Goal: Information Seeking & Learning: Learn about a topic

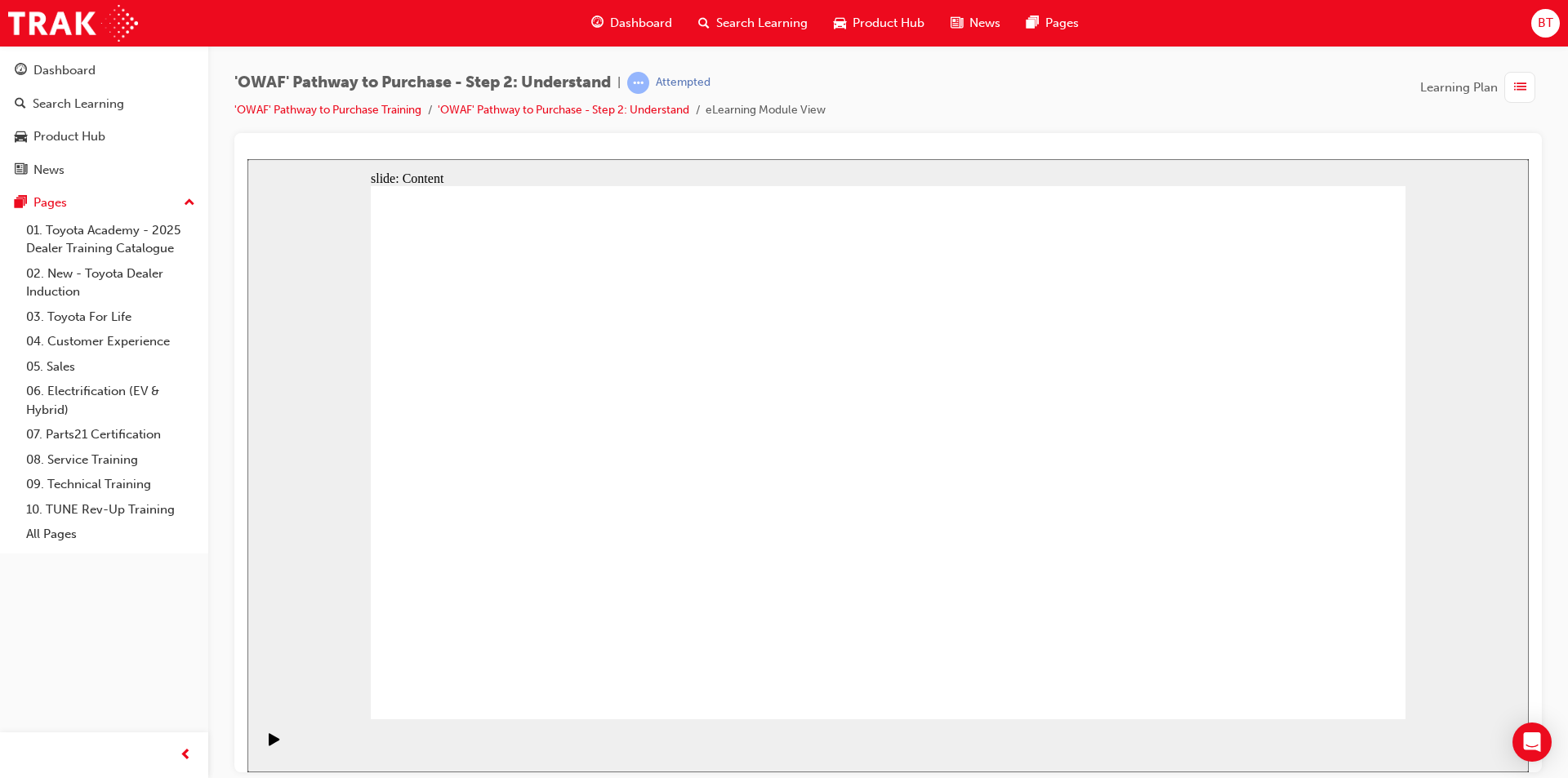
drag, startPoint x: 894, startPoint y: 413, endPoint x: 714, endPoint y: 92, distance: 368.0
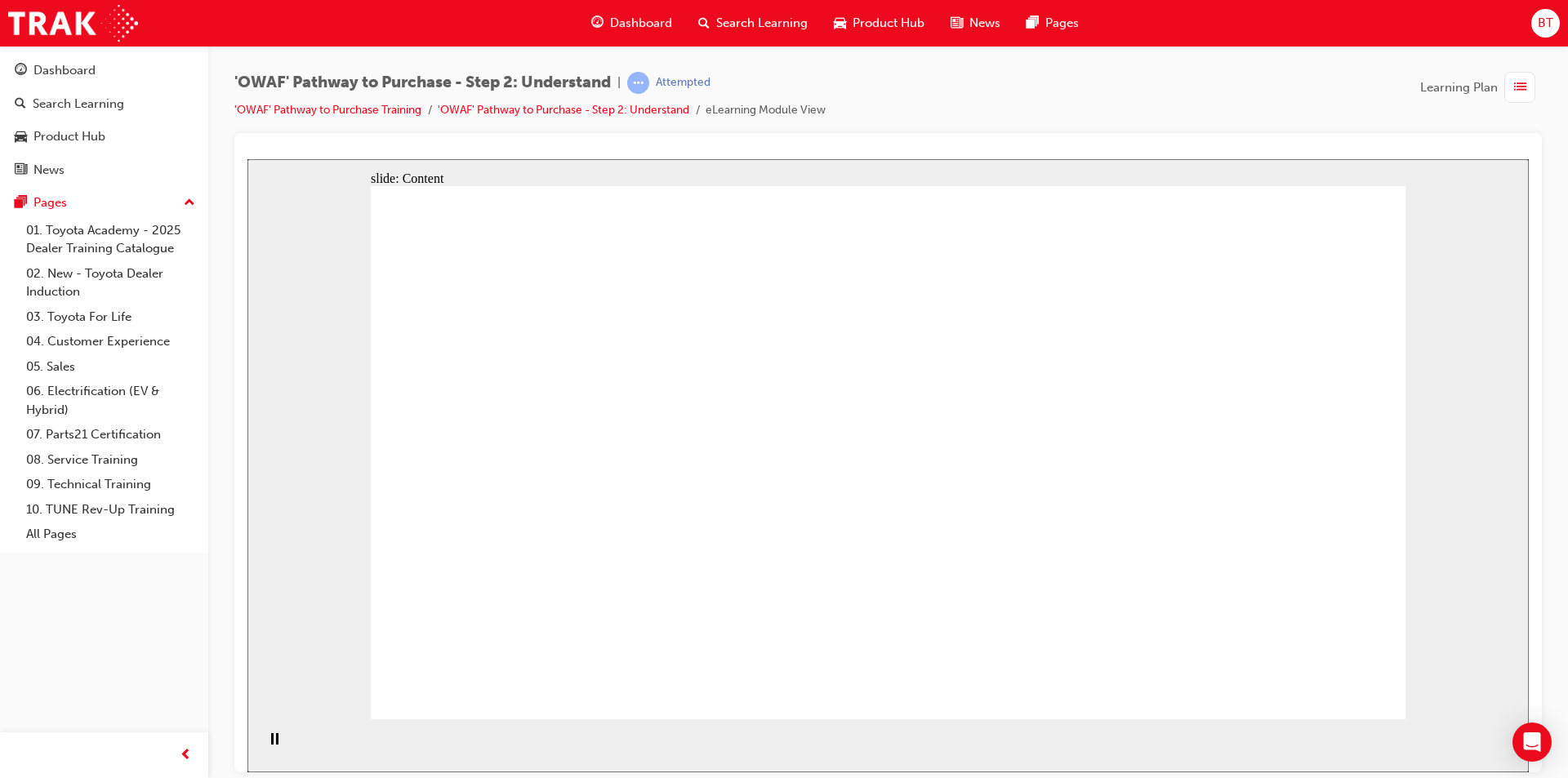
click at [714, 158] on html "slide: Content By anticipating and addressing objections with tailored solution…" at bounding box center [888, 464] width 1281 height 613
drag, startPoint x: 1130, startPoint y: 282, endPoint x: 1110, endPoint y: 237, distance: 49.2
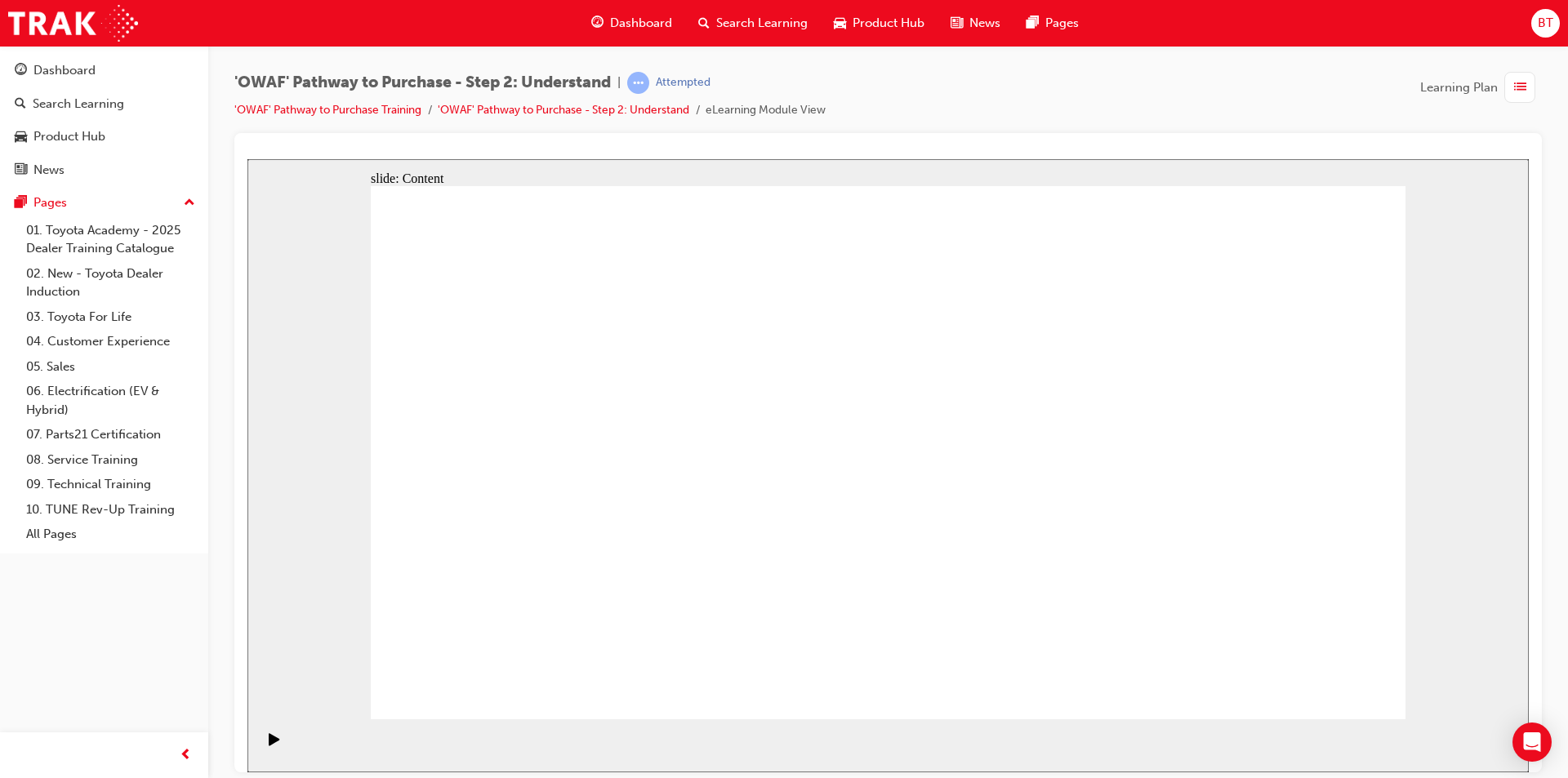
drag, startPoint x: 1324, startPoint y: 691, endPoint x: 1315, endPoint y: 675, distance: 18.4
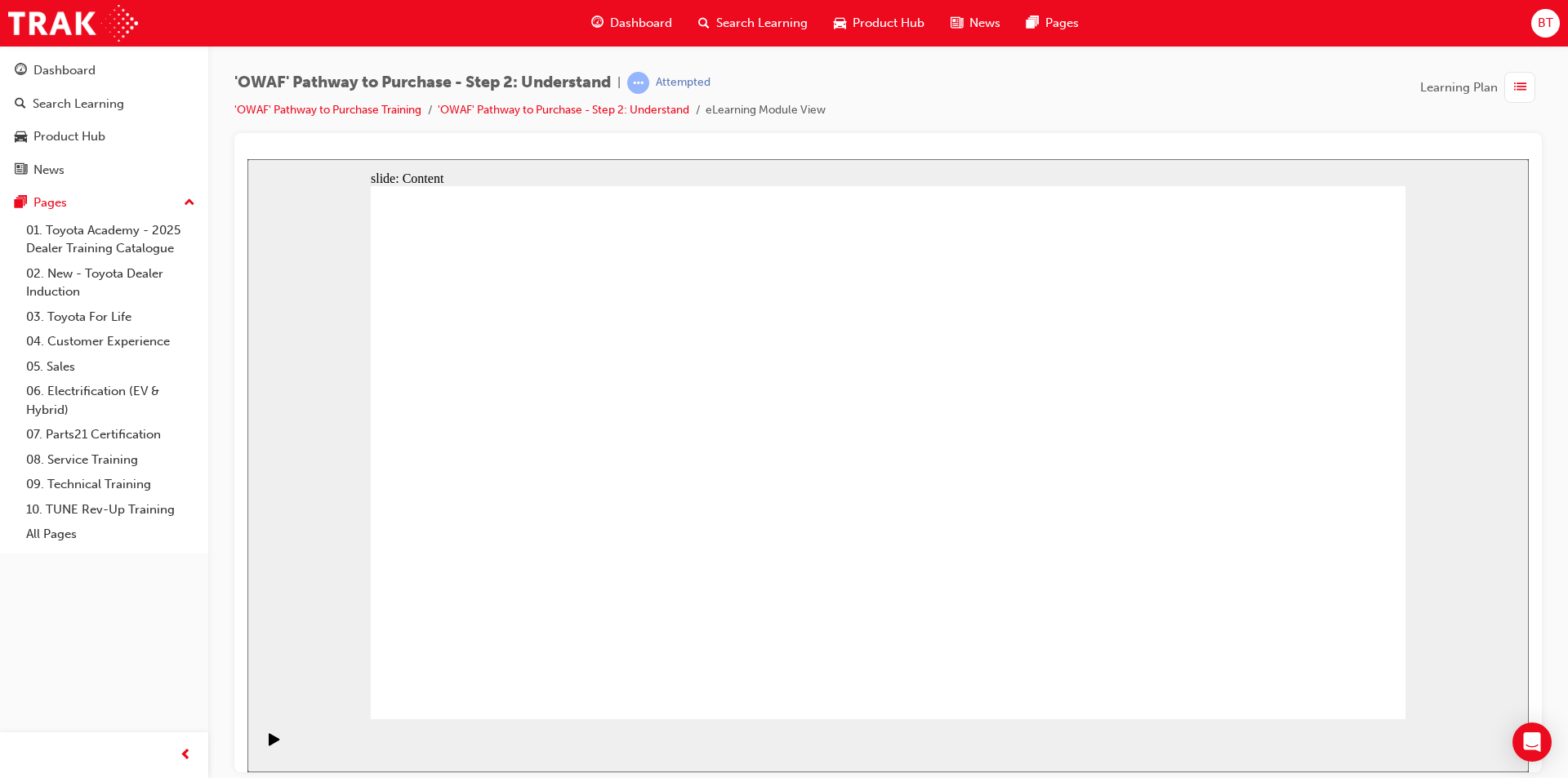
drag, startPoint x: 895, startPoint y: 370, endPoint x: 1068, endPoint y: 561, distance: 257.7
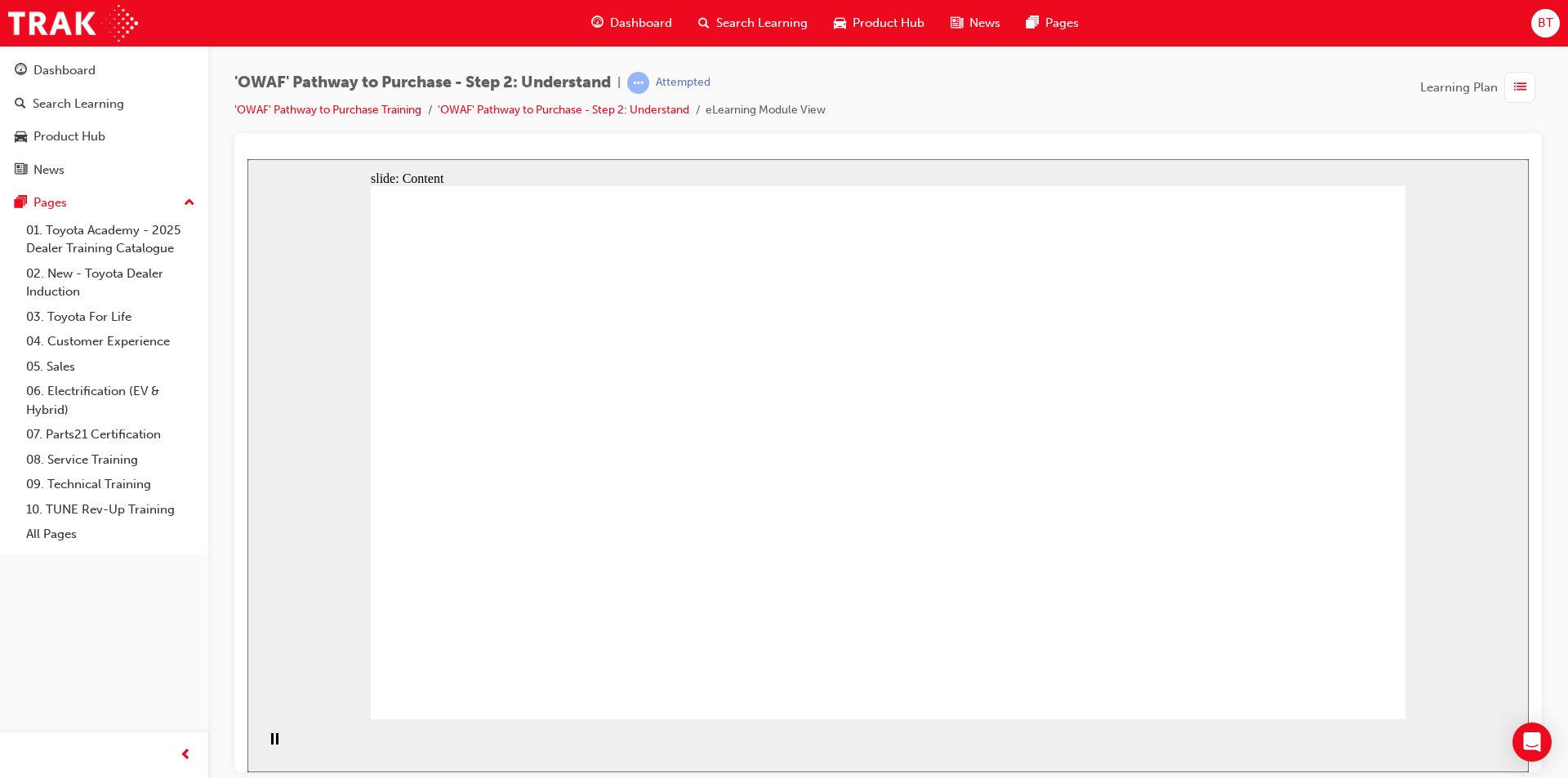
drag, startPoint x: 847, startPoint y: 147, endPoint x: 816, endPoint y: 143, distance: 31.3
click at [816, 143] on div at bounding box center [888, 453] width 1308 height 640
click at [816, 153] on div at bounding box center [888, 153] width 1281 height 13
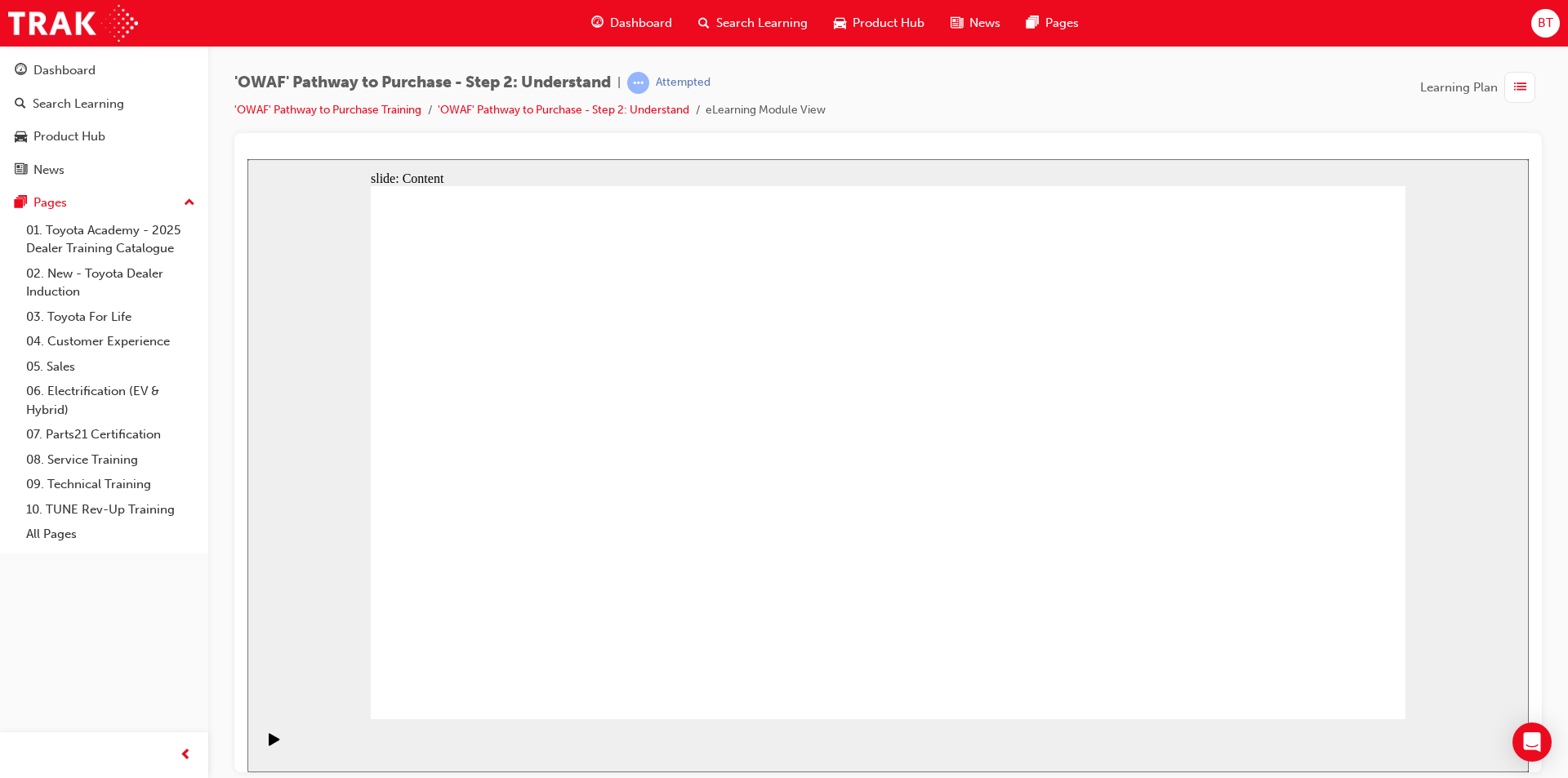
drag, startPoint x: 1269, startPoint y: 542, endPoint x: 1280, endPoint y: 550, distance: 13.6
drag, startPoint x: 1470, startPoint y: 484, endPoint x: 1463, endPoint y: 552, distance: 68.4
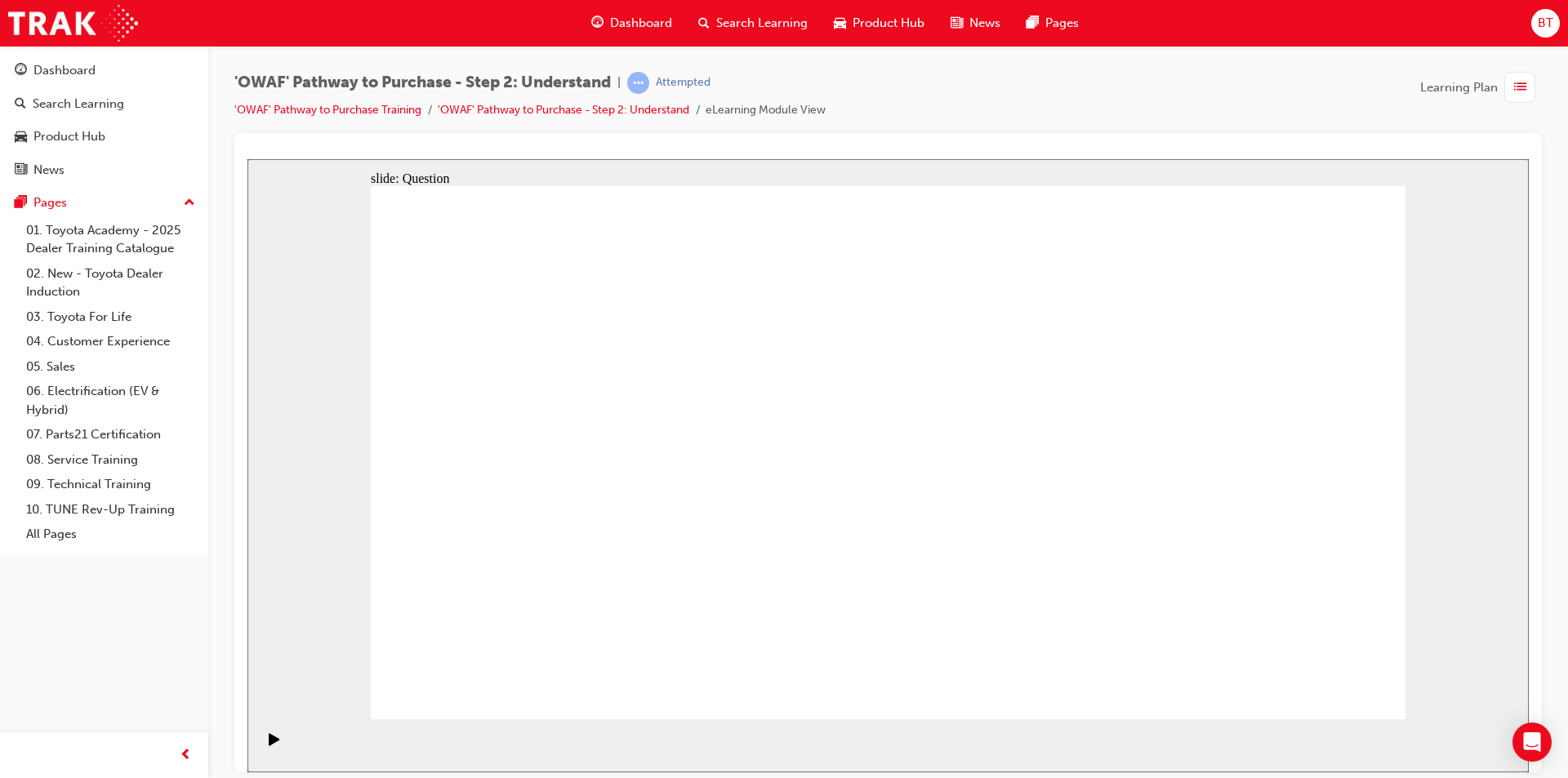
click at [1463, 552] on div "slide: Question Rectangle 1 Question 1 As you have learned from experience, and…" at bounding box center [888, 464] width 1281 height 613
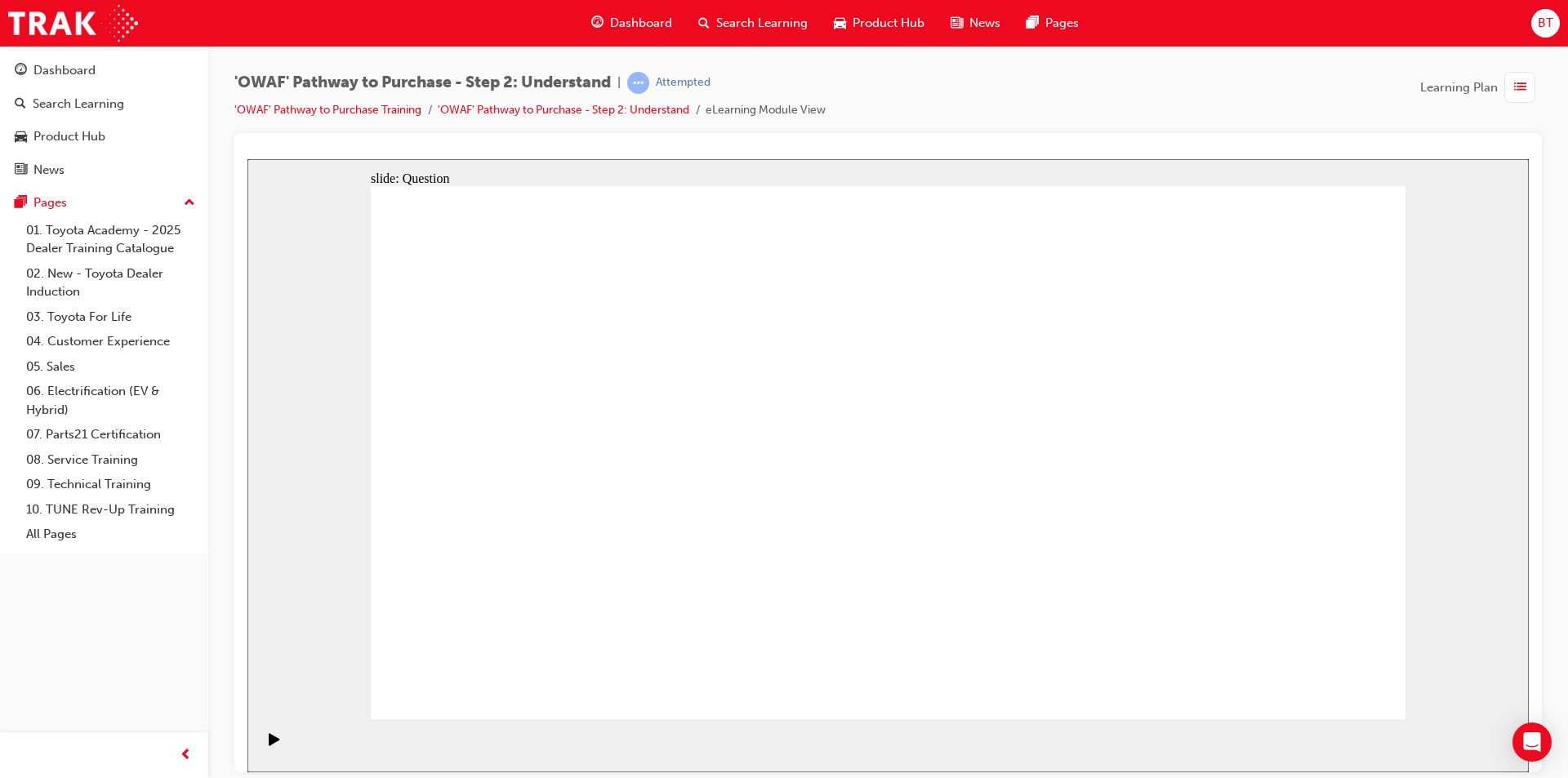
click at [1463, 552] on div "slide: Question Rectangle 1 Question 1 As you have learned from experience, and…" at bounding box center [888, 464] width 1281 height 613
drag, startPoint x: 1212, startPoint y: 532, endPoint x: 900, endPoint y: 528, distance: 312.0
drag, startPoint x: 1277, startPoint y: 526, endPoint x: 615, endPoint y: 504, distance: 662.4
drag, startPoint x: 1270, startPoint y: 532, endPoint x: 601, endPoint y: 550, distance: 669.2
drag, startPoint x: 1183, startPoint y: 528, endPoint x: 878, endPoint y: 525, distance: 305.0
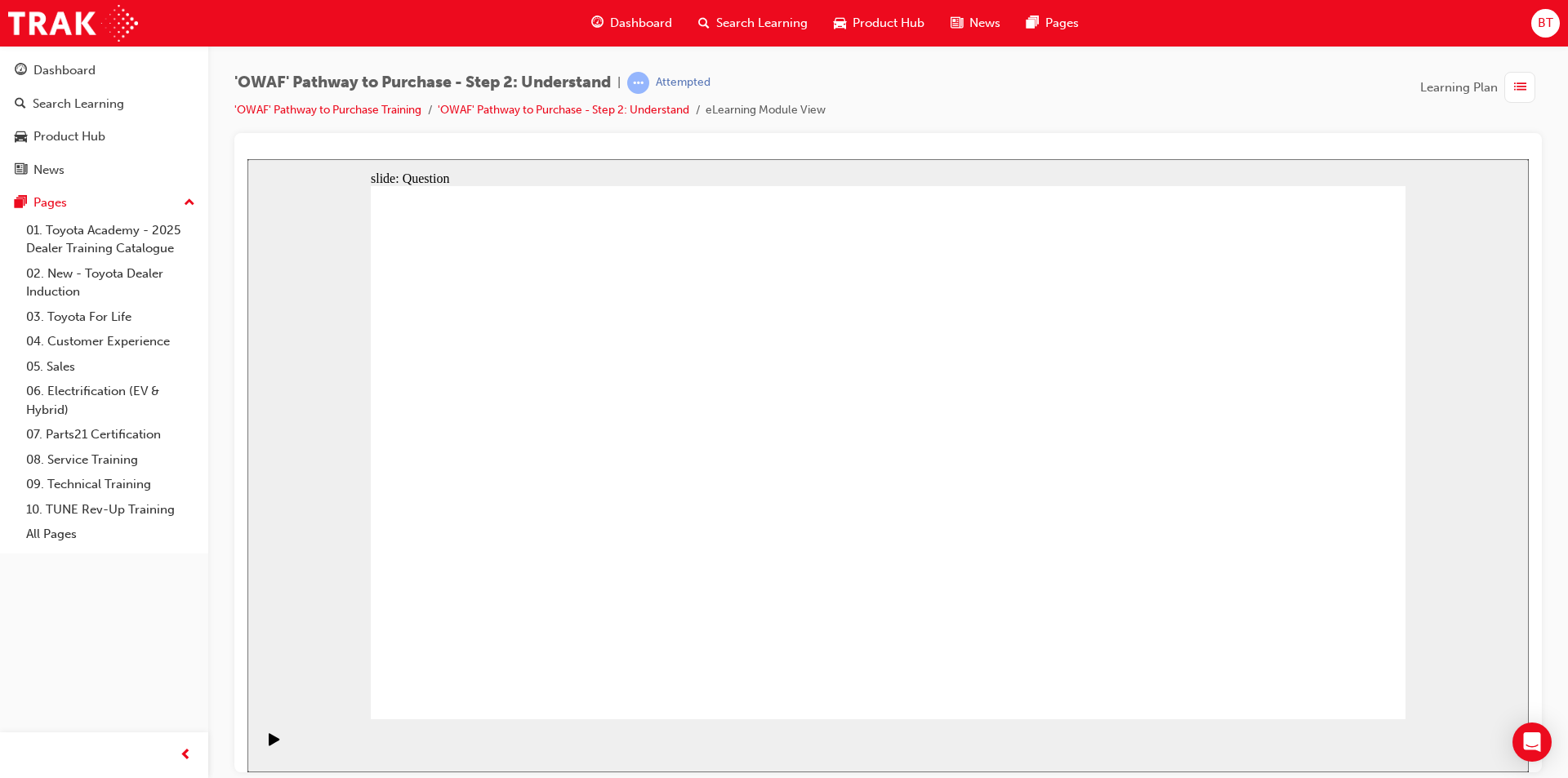
drag, startPoint x: 1219, startPoint y: 553, endPoint x: 565, endPoint y: 504, distance: 655.8
drag, startPoint x: 1293, startPoint y: 553, endPoint x: 594, endPoint y: 574, distance: 699.3
drag, startPoint x: 1148, startPoint y: 580, endPoint x: 591, endPoint y: 538, distance: 558.6
drag, startPoint x: 1191, startPoint y: 555, endPoint x: 599, endPoint y: 560, distance: 592.0
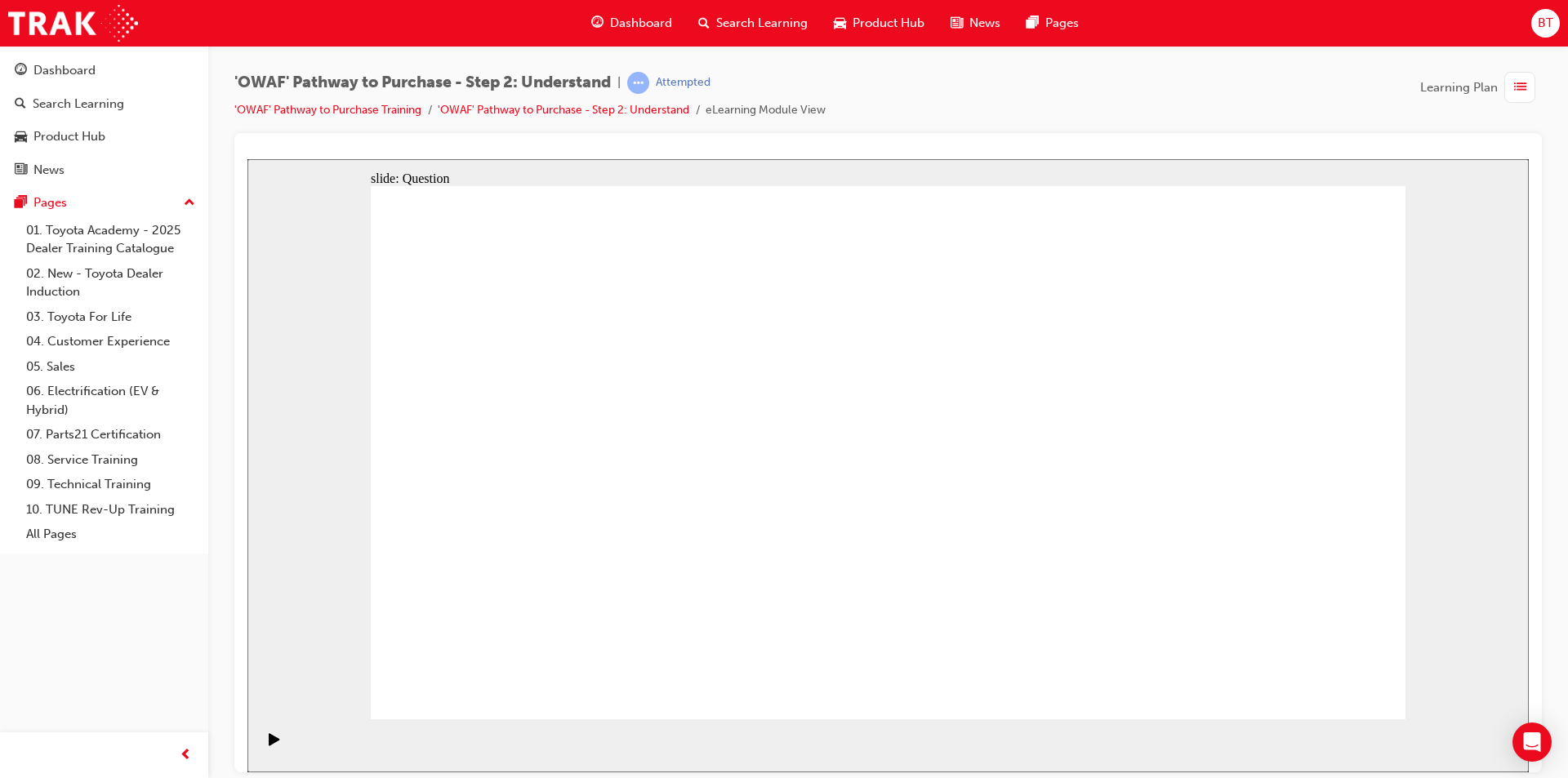
drag, startPoint x: 1137, startPoint y: 545, endPoint x: 816, endPoint y: 554, distance: 321.1
drag, startPoint x: 1003, startPoint y: 521, endPoint x: 524, endPoint y: 521, distance: 479.0
drag, startPoint x: 1140, startPoint y: 548, endPoint x: 512, endPoint y: 525, distance: 628.4
drag, startPoint x: 1145, startPoint y: 574, endPoint x: 901, endPoint y: 565, distance: 244.2
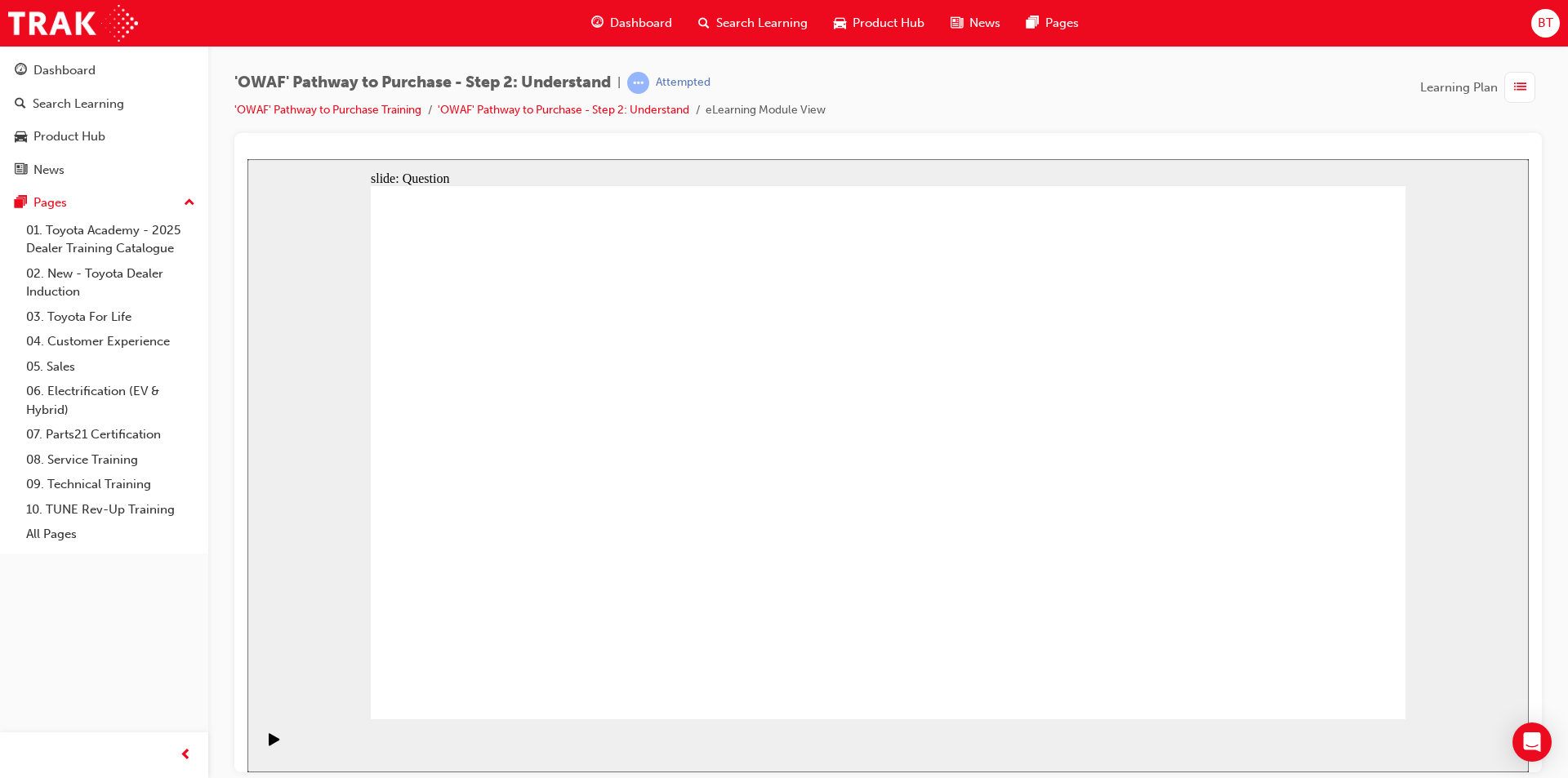
drag, startPoint x: 1221, startPoint y: 574, endPoint x: 887, endPoint y: 580, distance: 334.1
drag, startPoint x: 1225, startPoint y: 578, endPoint x: 565, endPoint y: 535, distance: 661.4
drag, startPoint x: 1178, startPoint y: 589, endPoint x: 506, endPoint y: 570, distance: 672.3
drag, startPoint x: 1264, startPoint y: 543, endPoint x: 626, endPoint y: 551, distance: 638.1
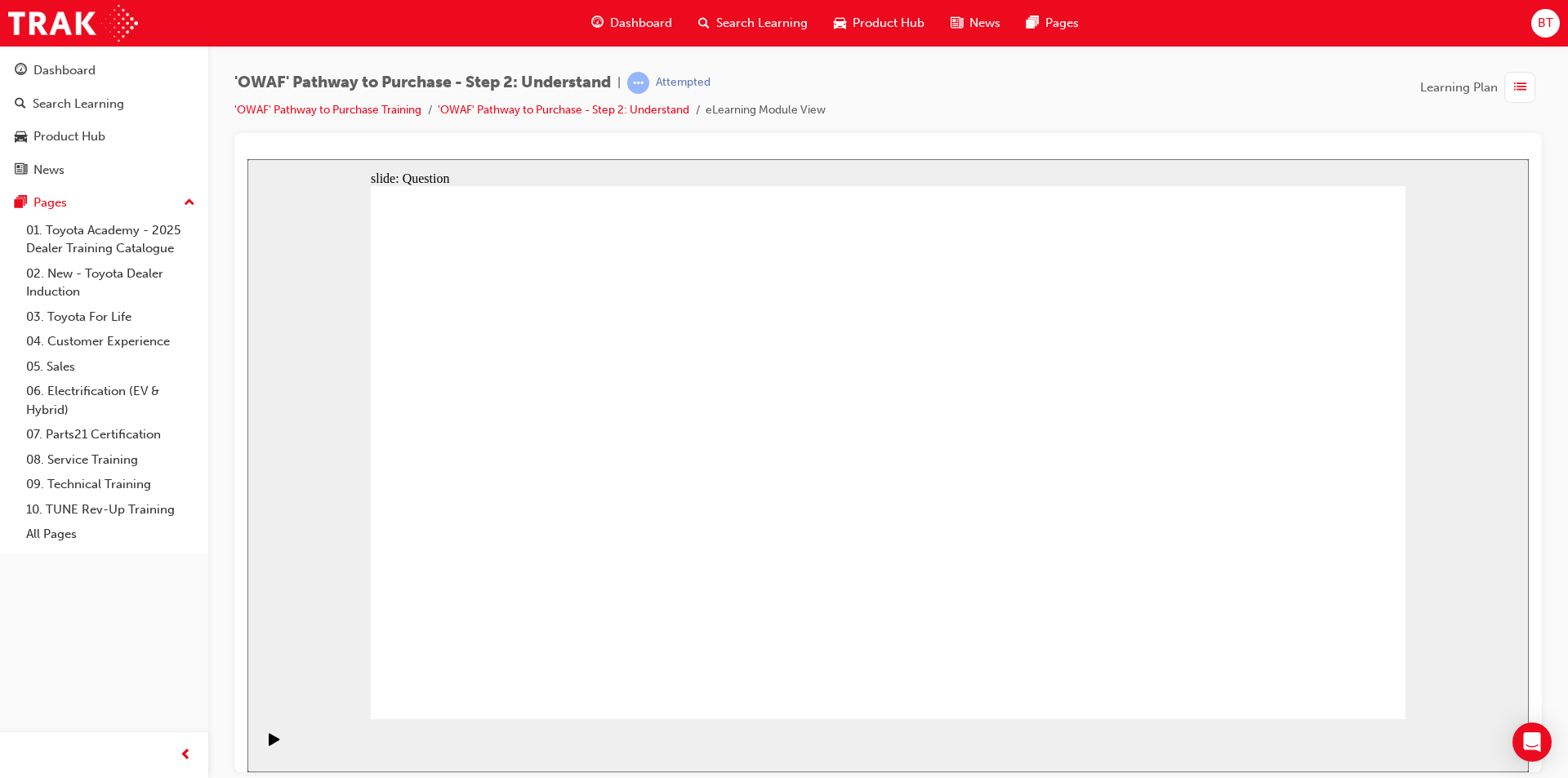
drag, startPoint x: 608, startPoint y: 576, endPoint x: 672, endPoint y: 417, distance: 171.4
drag, startPoint x: 813, startPoint y: 665, endPoint x: 892, endPoint y: 404, distance: 272.7
drag, startPoint x: 952, startPoint y: 569, endPoint x: 1076, endPoint y: 412, distance: 200.1
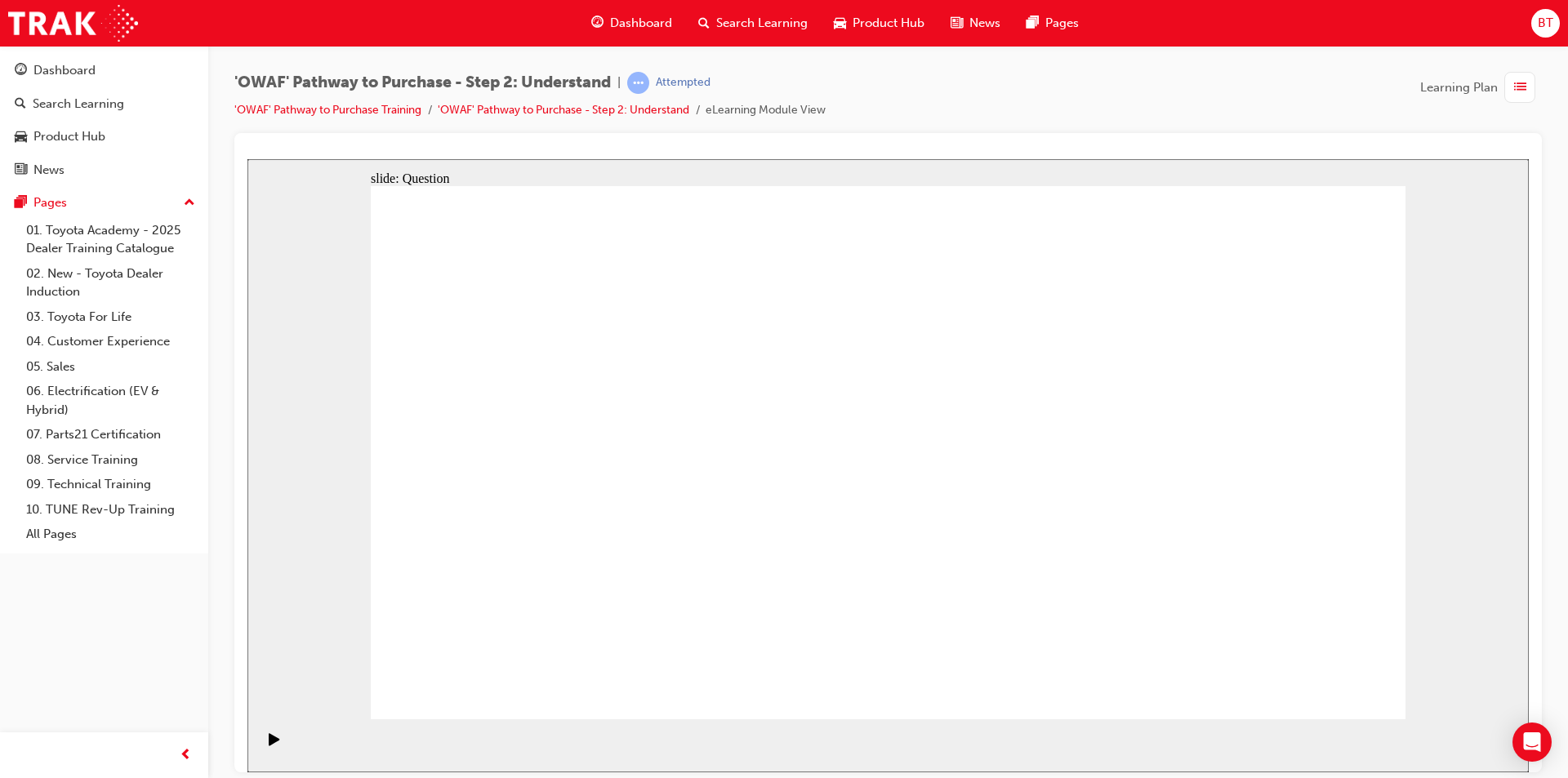
drag, startPoint x: 1179, startPoint y: 677, endPoint x: 931, endPoint y: 458, distance: 330.9
drag, startPoint x: 1117, startPoint y: 414, endPoint x: 1003, endPoint y: 578, distance: 199.7
drag, startPoint x: 952, startPoint y: 468, endPoint x: 852, endPoint y: 674, distance: 229.0
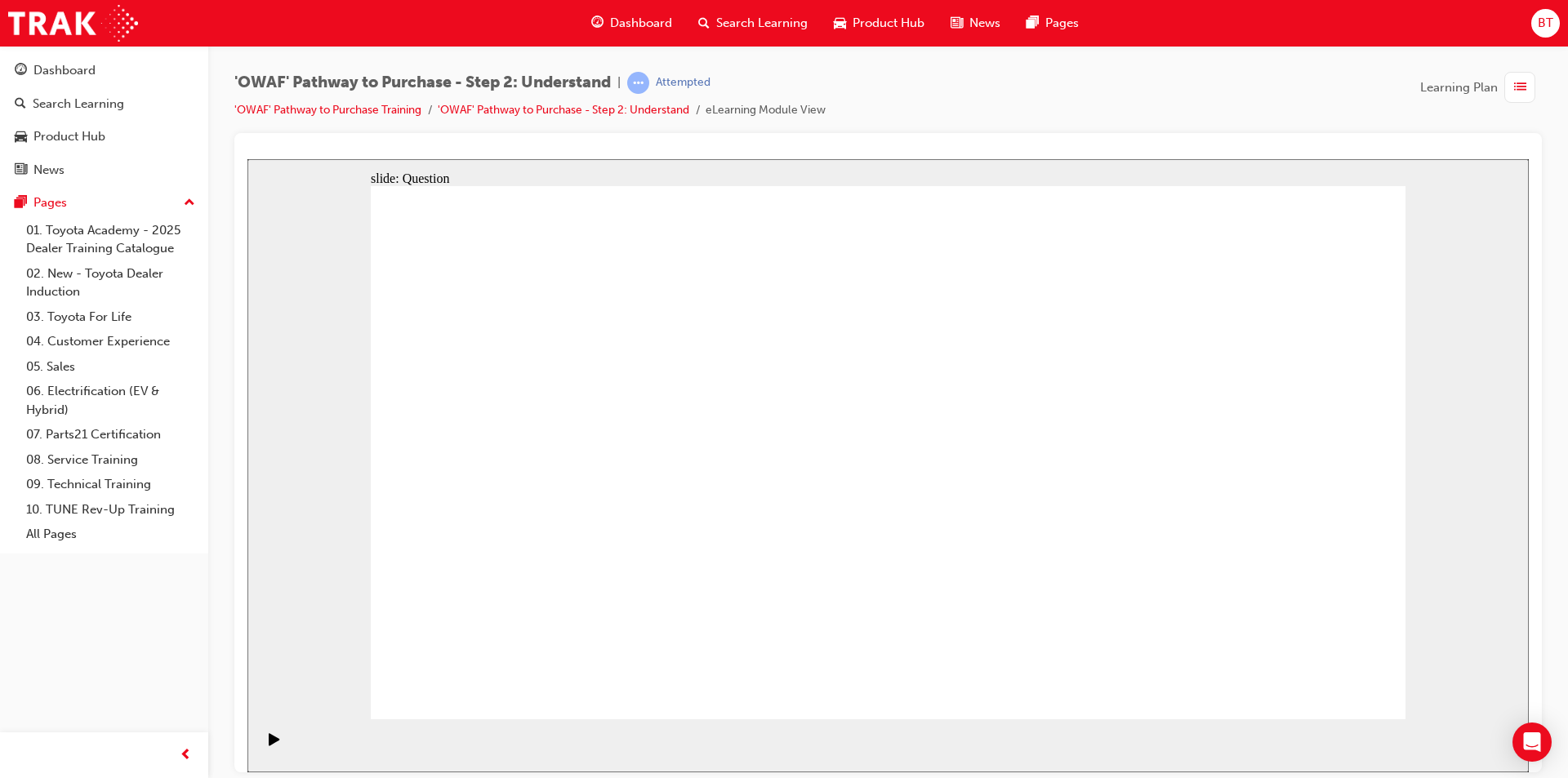
drag, startPoint x: 996, startPoint y: 663, endPoint x: 1122, endPoint y: 401, distance: 290.7
drag, startPoint x: 1143, startPoint y: 677, endPoint x: 1124, endPoint y: 587, distance: 92.0
drag, startPoint x: 1122, startPoint y: 570, endPoint x: 860, endPoint y: 452, distance: 287.3
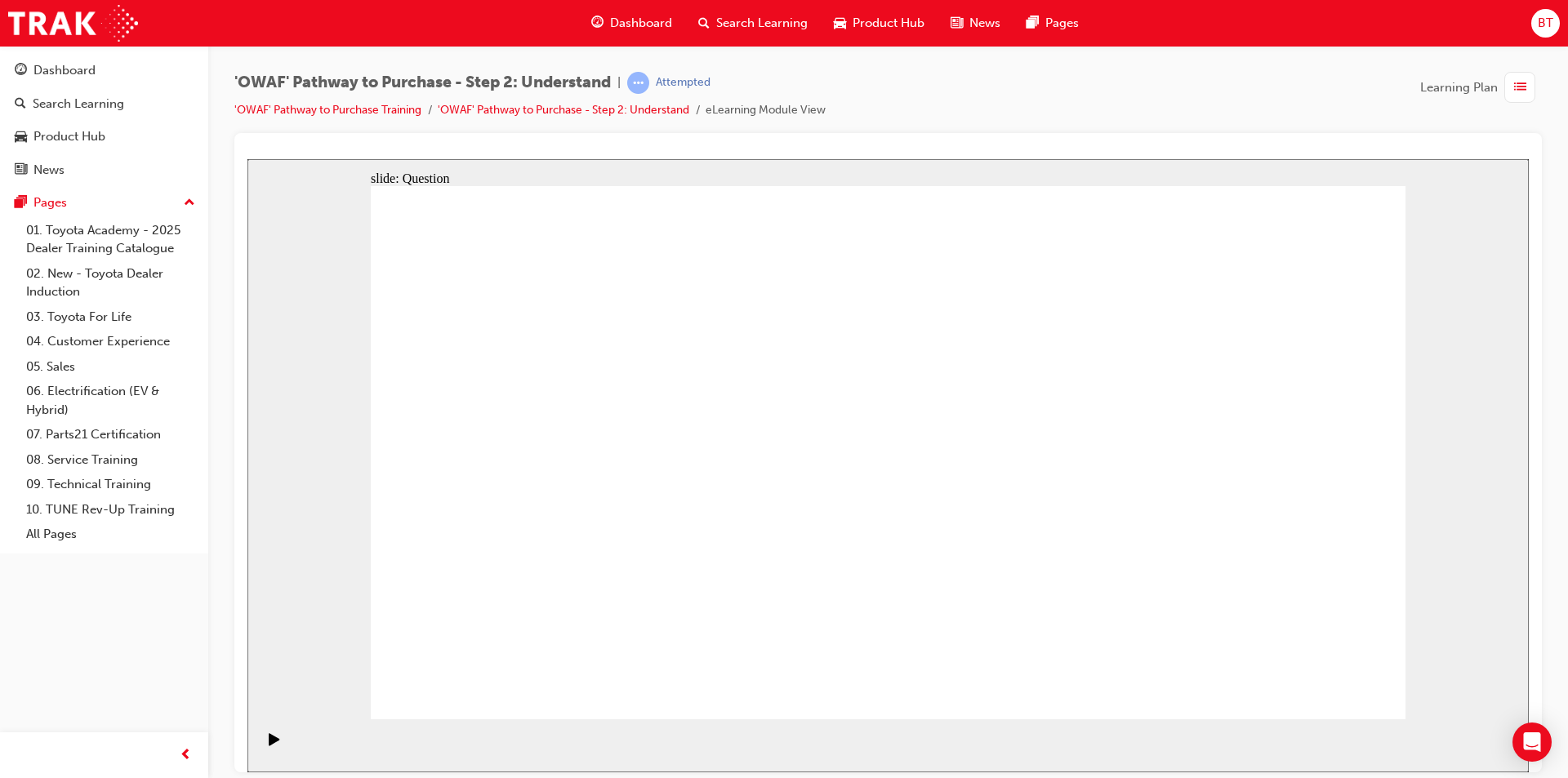
checkbox input "true"
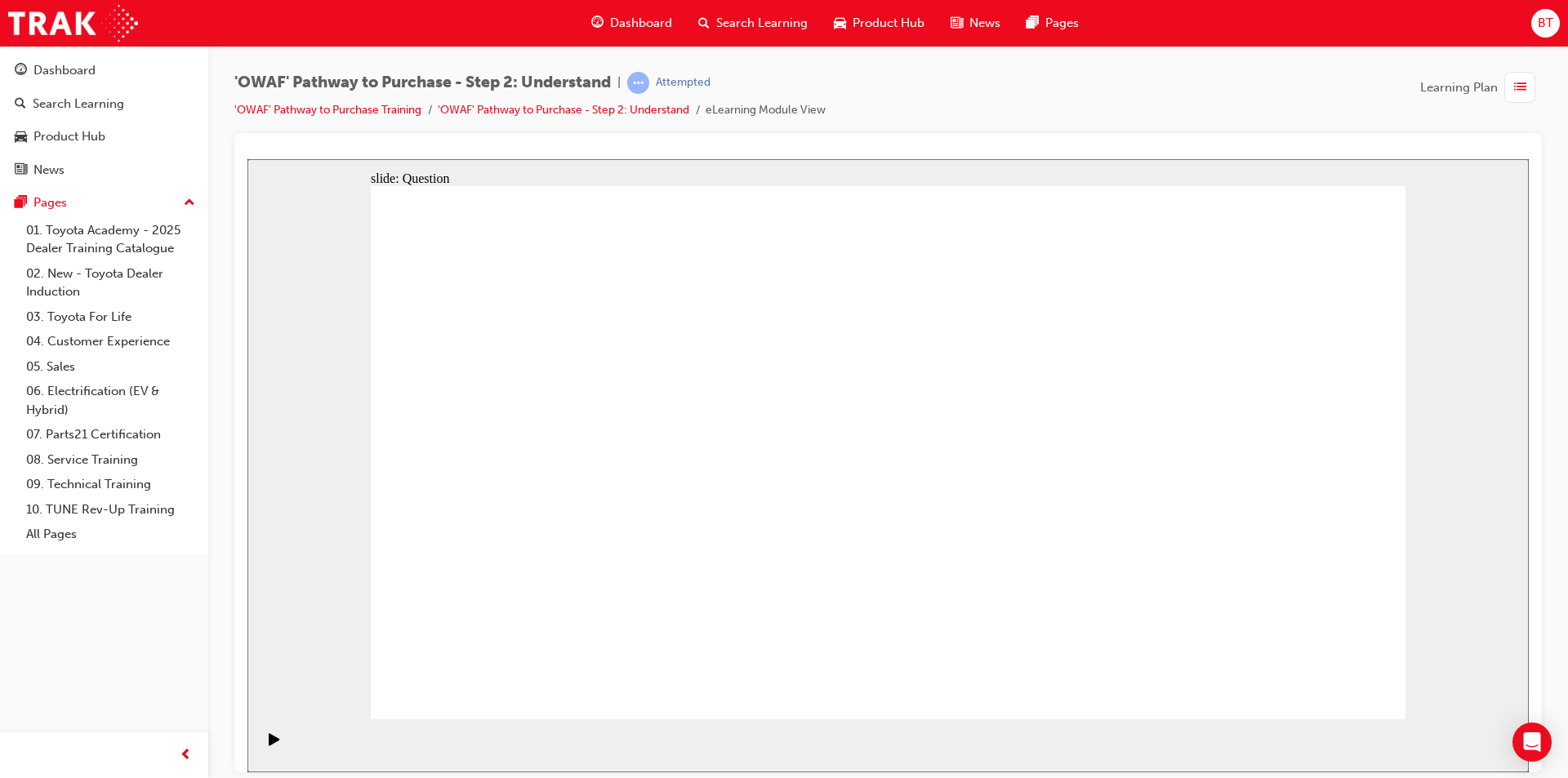
checkbox input "true"
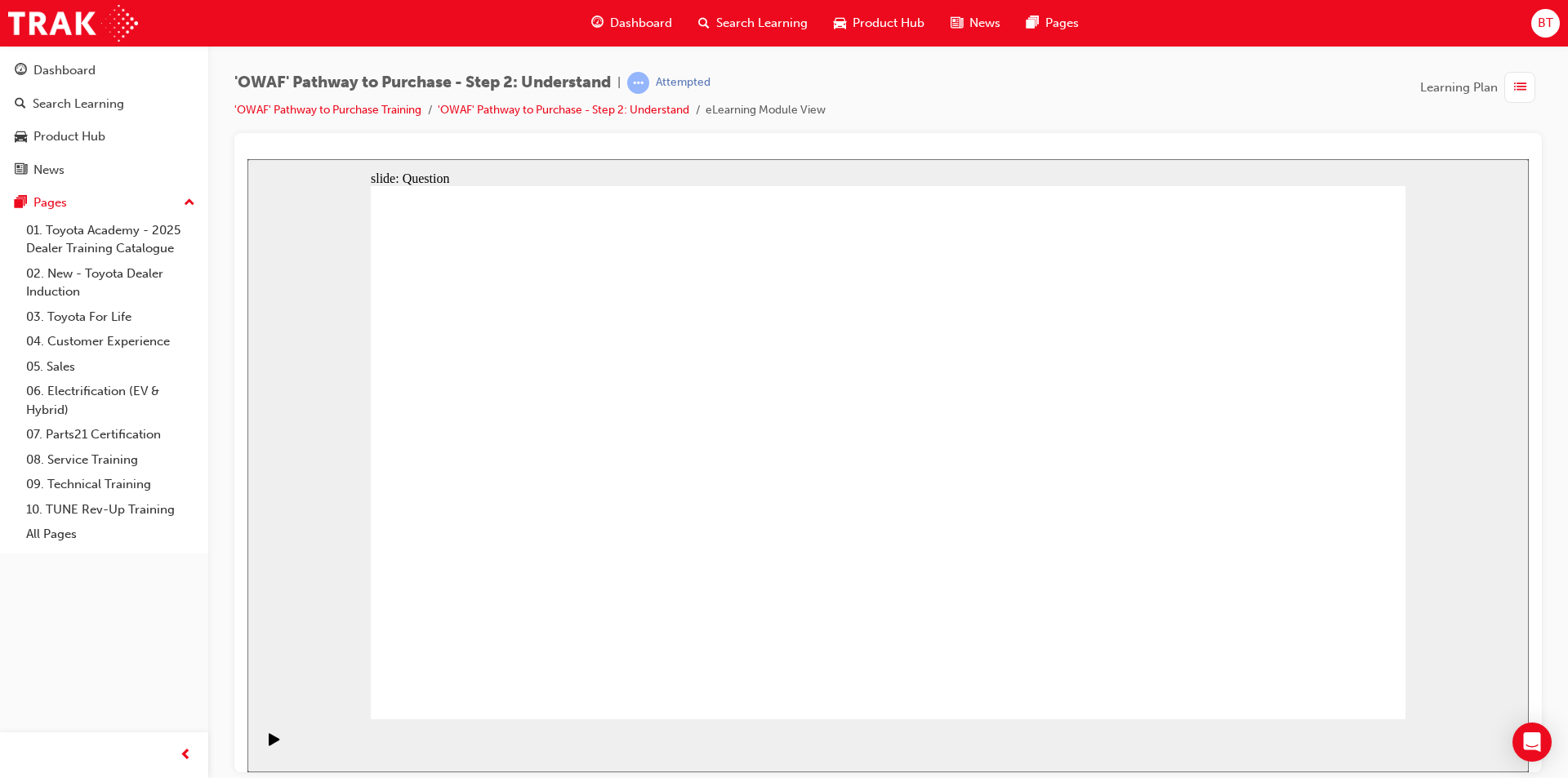
radio input "true"
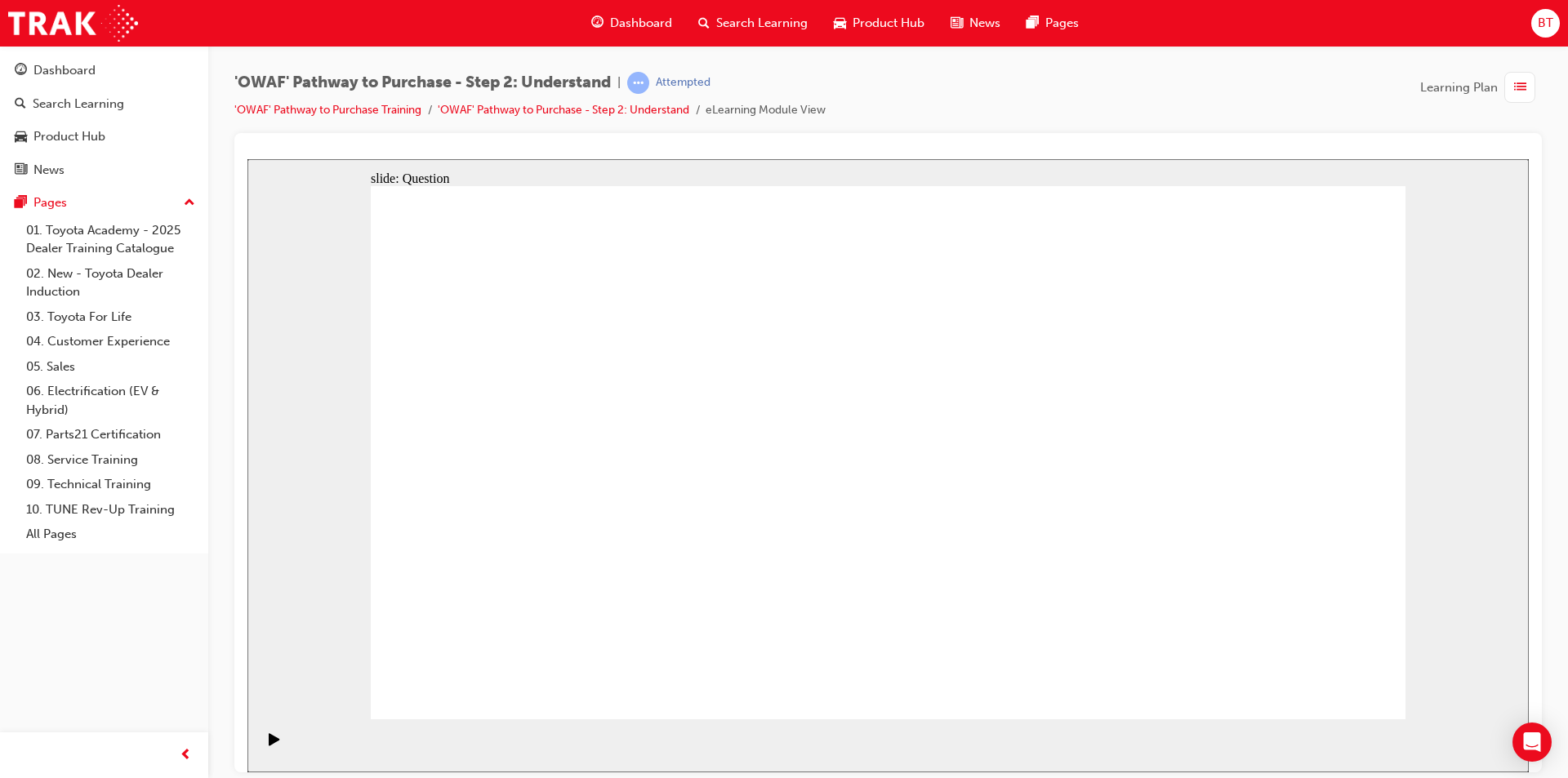
drag, startPoint x: 924, startPoint y: 424, endPoint x: 519, endPoint y: 609, distance: 445.3
drag, startPoint x: 977, startPoint y: 408, endPoint x: 559, endPoint y: 596, distance: 458.3
drag, startPoint x: 1112, startPoint y: 404, endPoint x: 702, endPoint y: 606, distance: 457.1
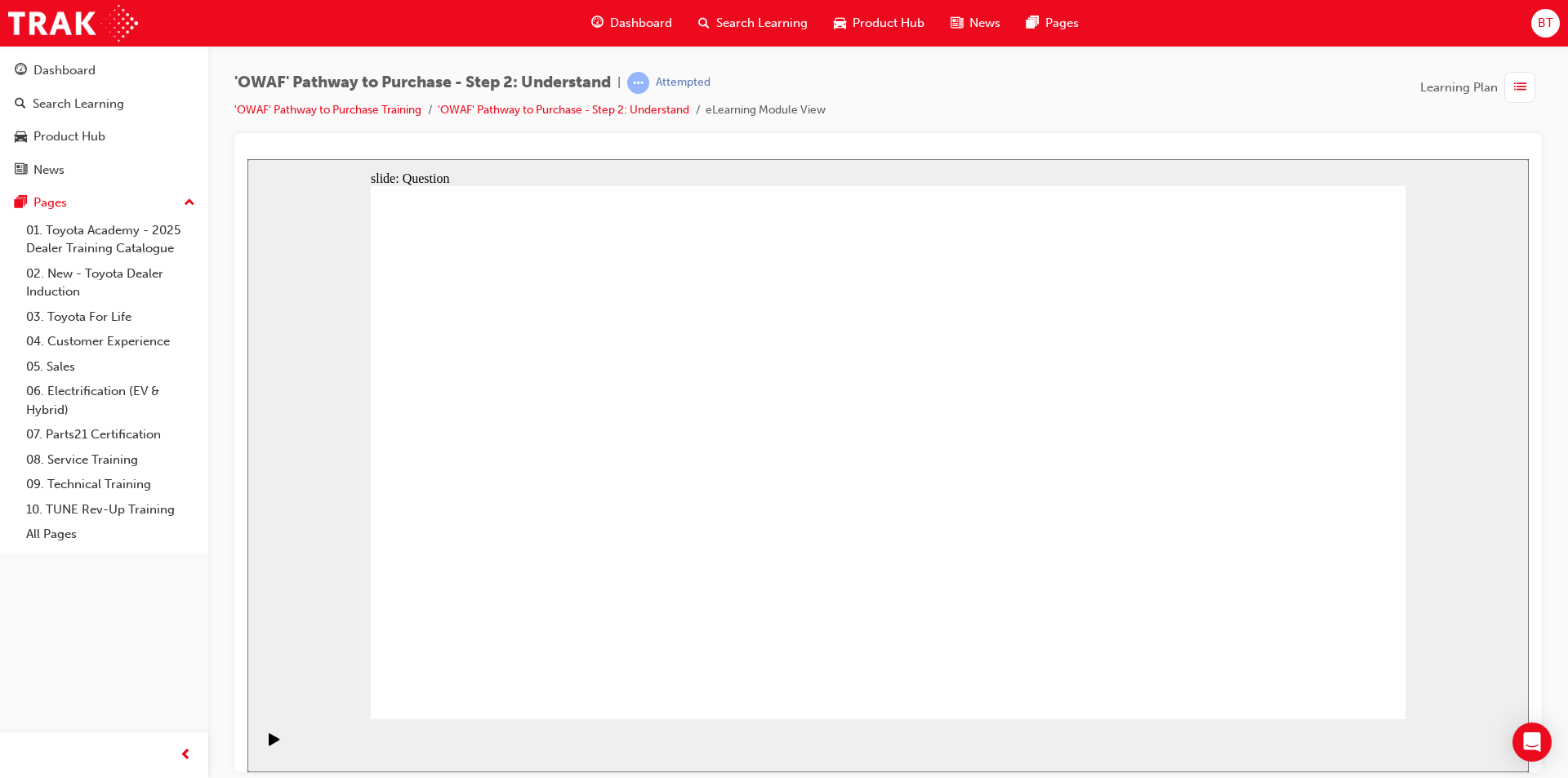
drag, startPoint x: 1320, startPoint y: 403, endPoint x: 812, endPoint y: 601, distance: 545.2
drag, startPoint x: 566, startPoint y: 418, endPoint x: 871, endPoint y: 620, distance: 365.8
drag, startPoint x: 1194, startPoint y: 414, endPoint x: 992, endPoint y: 607, distance: 279.4
drag, startPoint x: 501, startPoint y: 418, endPoint x: 521, endPoint y: 414, distance: 20.4
drag, startPoint x: 767, startPoint y: 405, endPoint x: 1191, endPoint y: 594, distance: 464.2
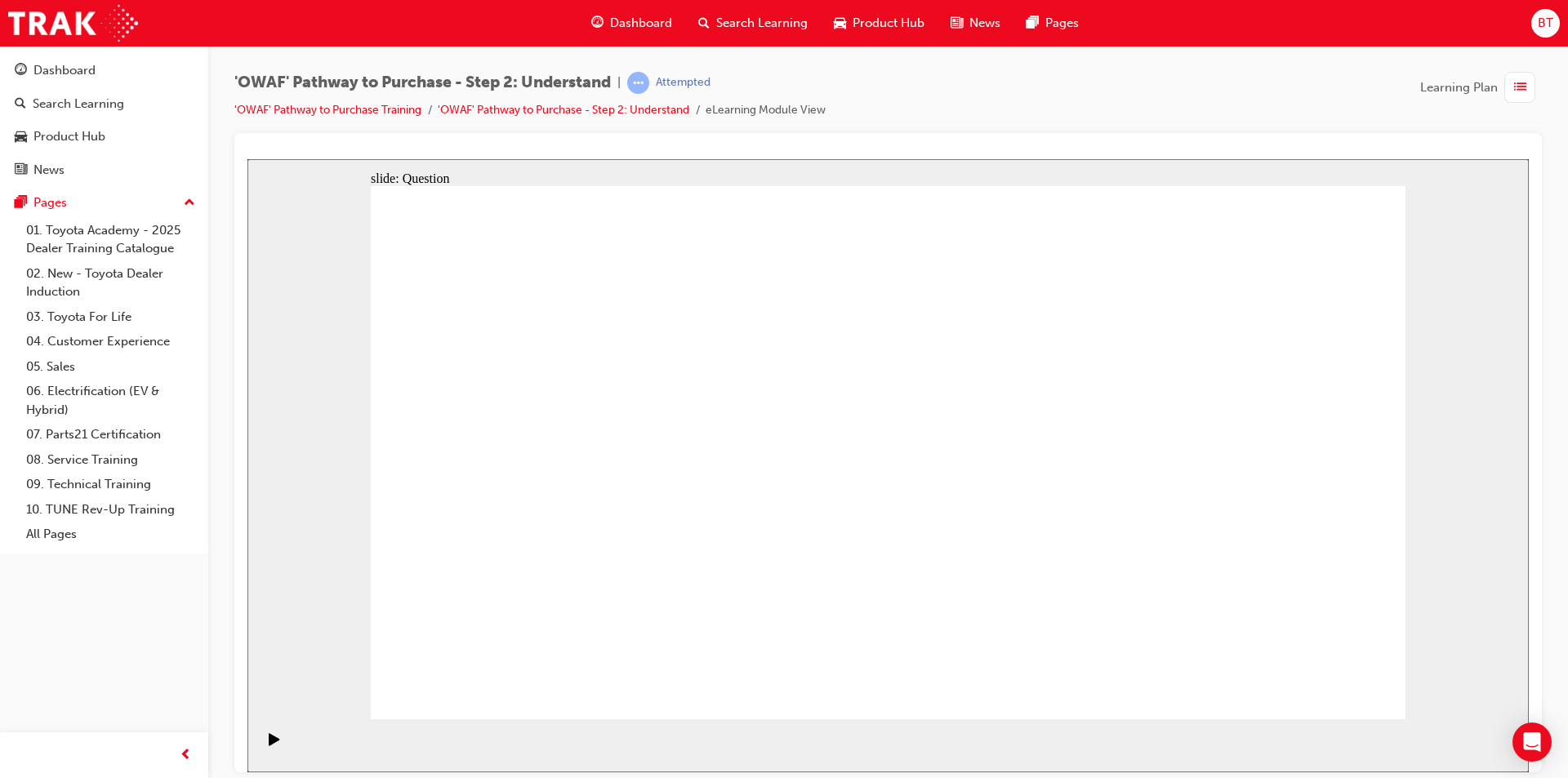
drag, startPoint x: 696, startPoint y: 420, endPoint x: 1310, endPoint y: 617, distance: 644.8
drag, startPoint x: 490, startPoint y: 384, endPoint x: 1118, endPoint y: 585, distance: 659.4
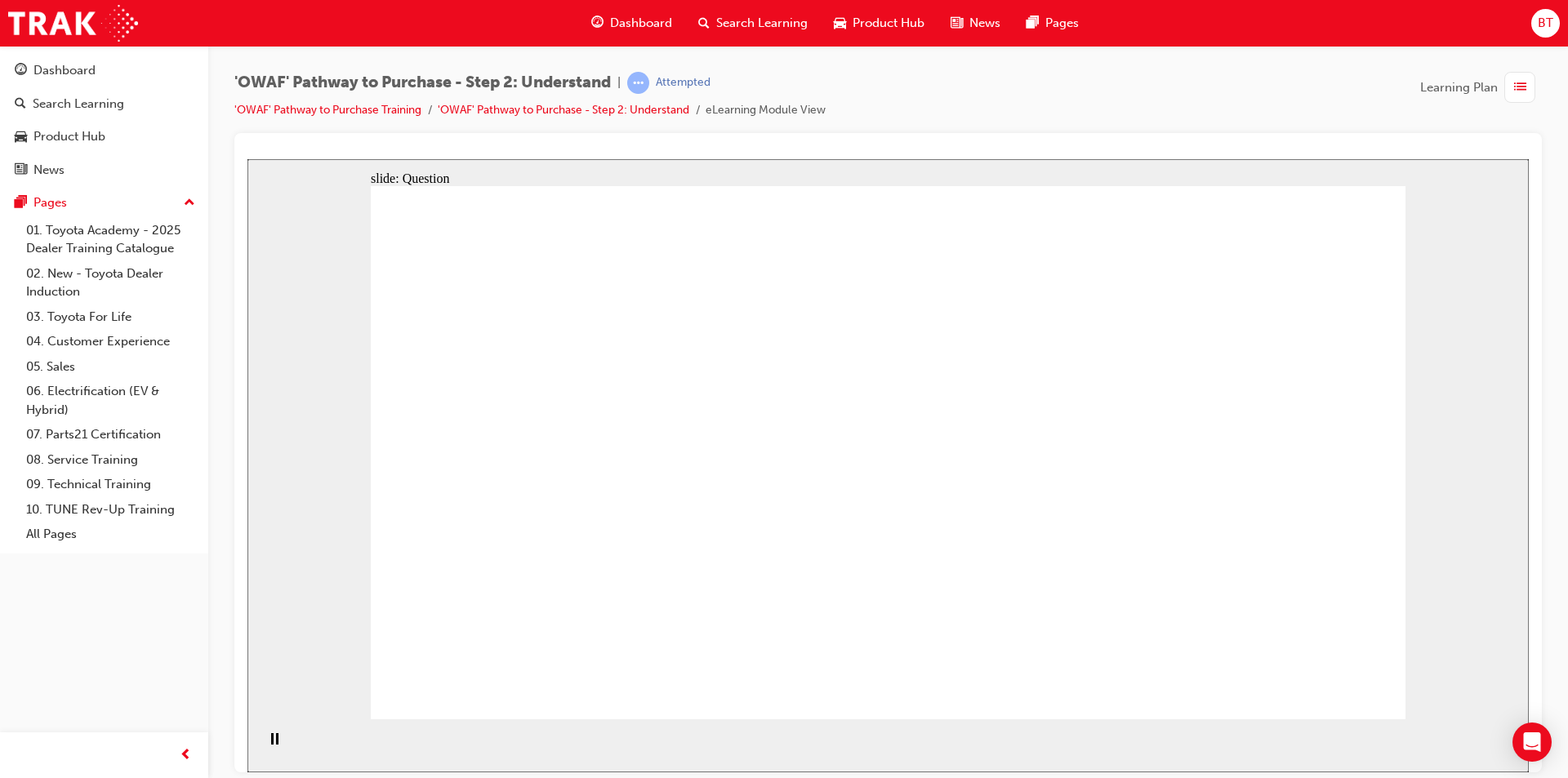
drag, startPoint x: 1216, startPoint y: 545, endPoint x: 922, endPoint y: 520, distance: 295.1
drag, startPoint x: 1162, startPoint y: 544, endPoint x: 644, endPoint y: 534, distance: 518.1
drag, startPoint x: 1288, startPoint y: 535, endPoint x: 662, endPoint y: 553, distance: 626.3
drag, startPoint x: 1159, startPoint y: 543, endPoint x: 865, endPoint y: 530, distance: 294.3
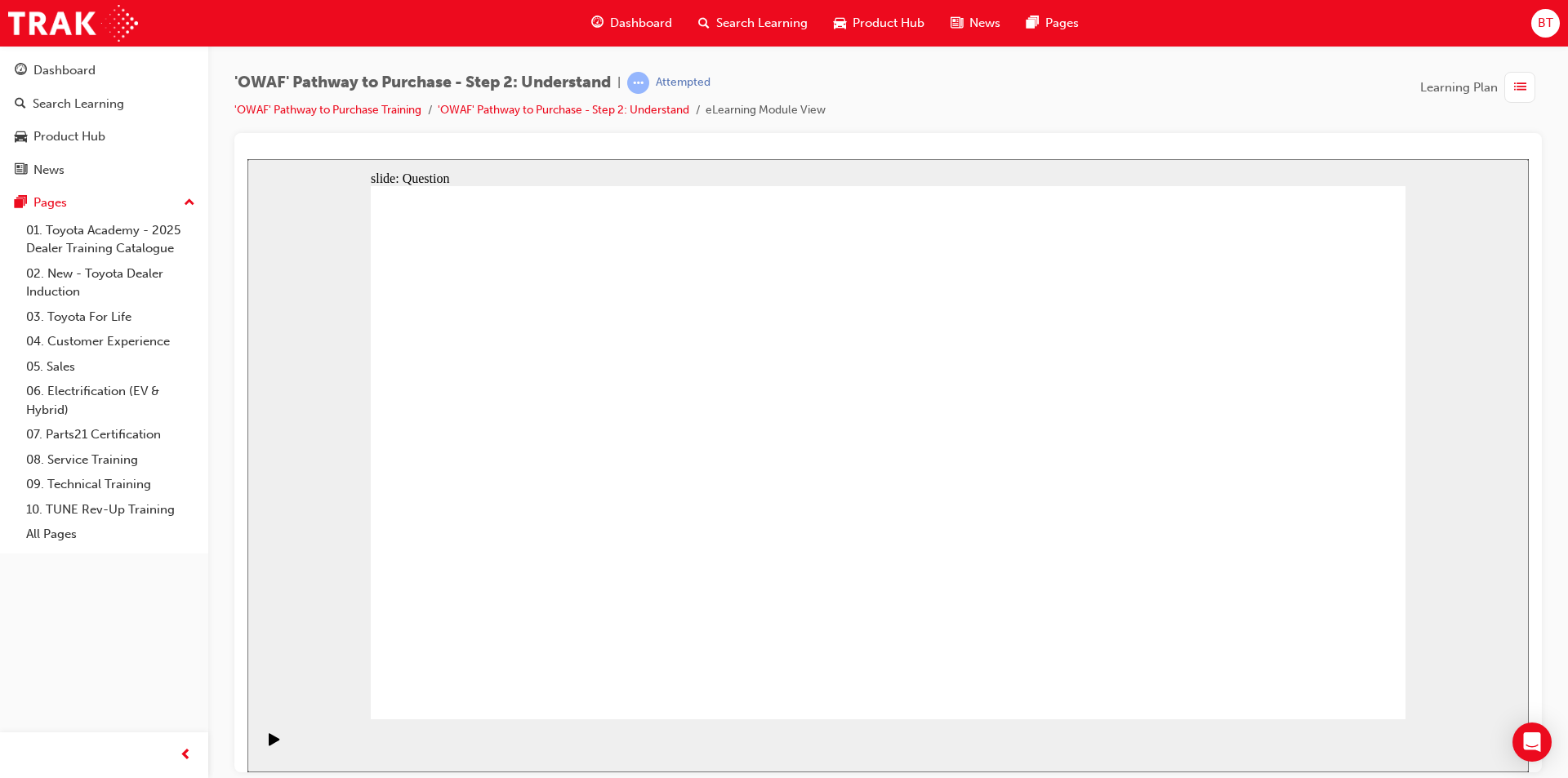
drag, startPoint x: 1296, startPoint y: 520, endPoint x: 976, endPoint y: 529, distance: 320.1
drag, startPoint x: 1278, startPoint y: 537, endPoint x: 667, endPoint y: 522, distance: 611.2
drag, startPoint x: 1271, startPoint y: 546, endPoint x: 612, endPoint y: 549, distance: 659.0
drag, startPoint x: 1289, startPoint y: 547, endPoint x: 659, endPoint y: 556, distance: 630.1
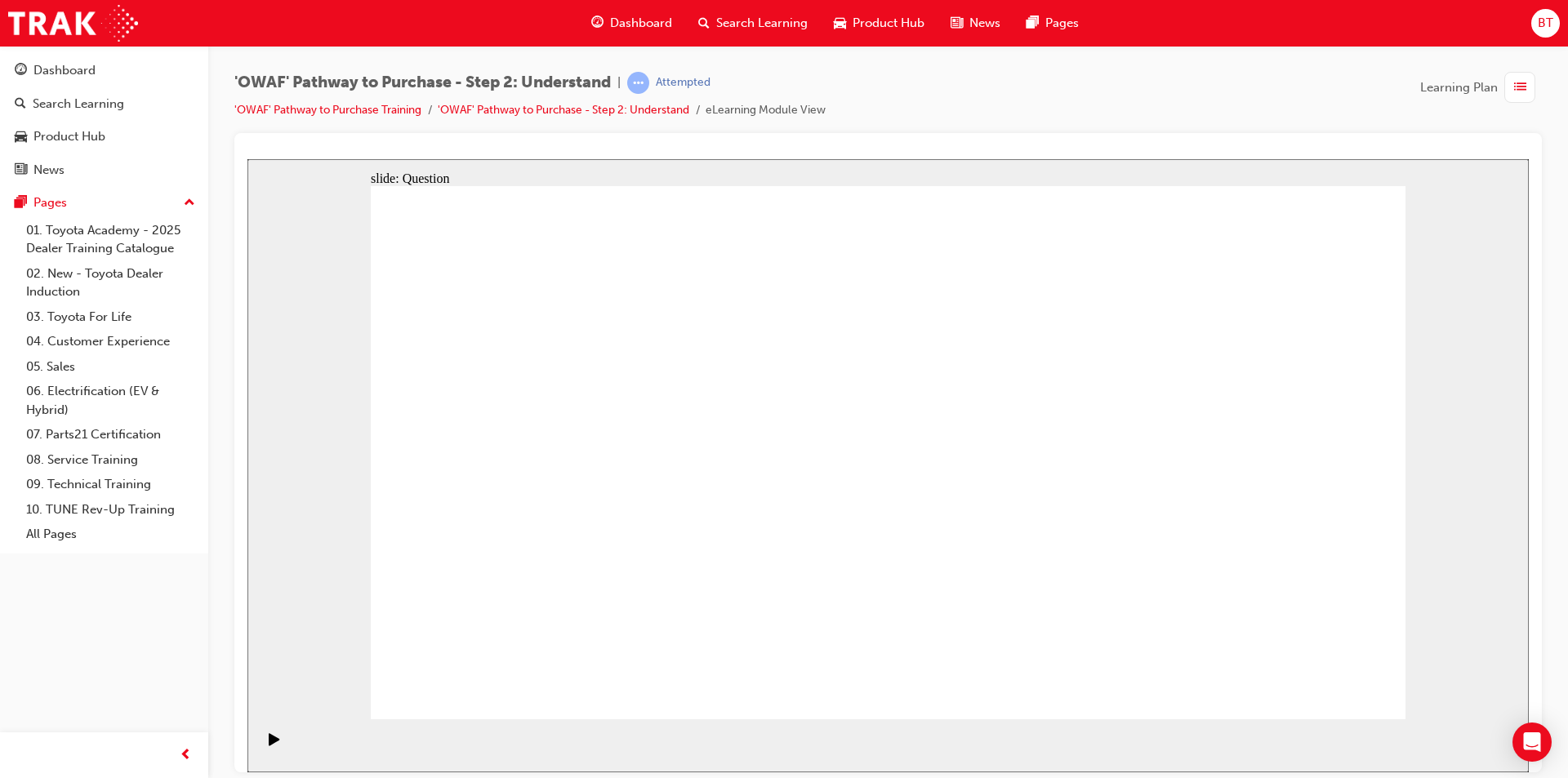
drag, startPoint x: 1158, startPoint y: 534, endPoint x: 554, endPoint y: 490, distance: 605.6
drag, startPoint x: 1262, startPoint y: 517, endPoint x: 843, endPoint y: 517, distance: 419.0
drag, startPoint x: 1217, startPoint y: 543, endPoint x: 610, endPoint y: 495, distance: 608.9
drag, startPoint x: 1309, startPoint y: 523, endPoint x: 824, endPoint y: 519, distance: 485.0
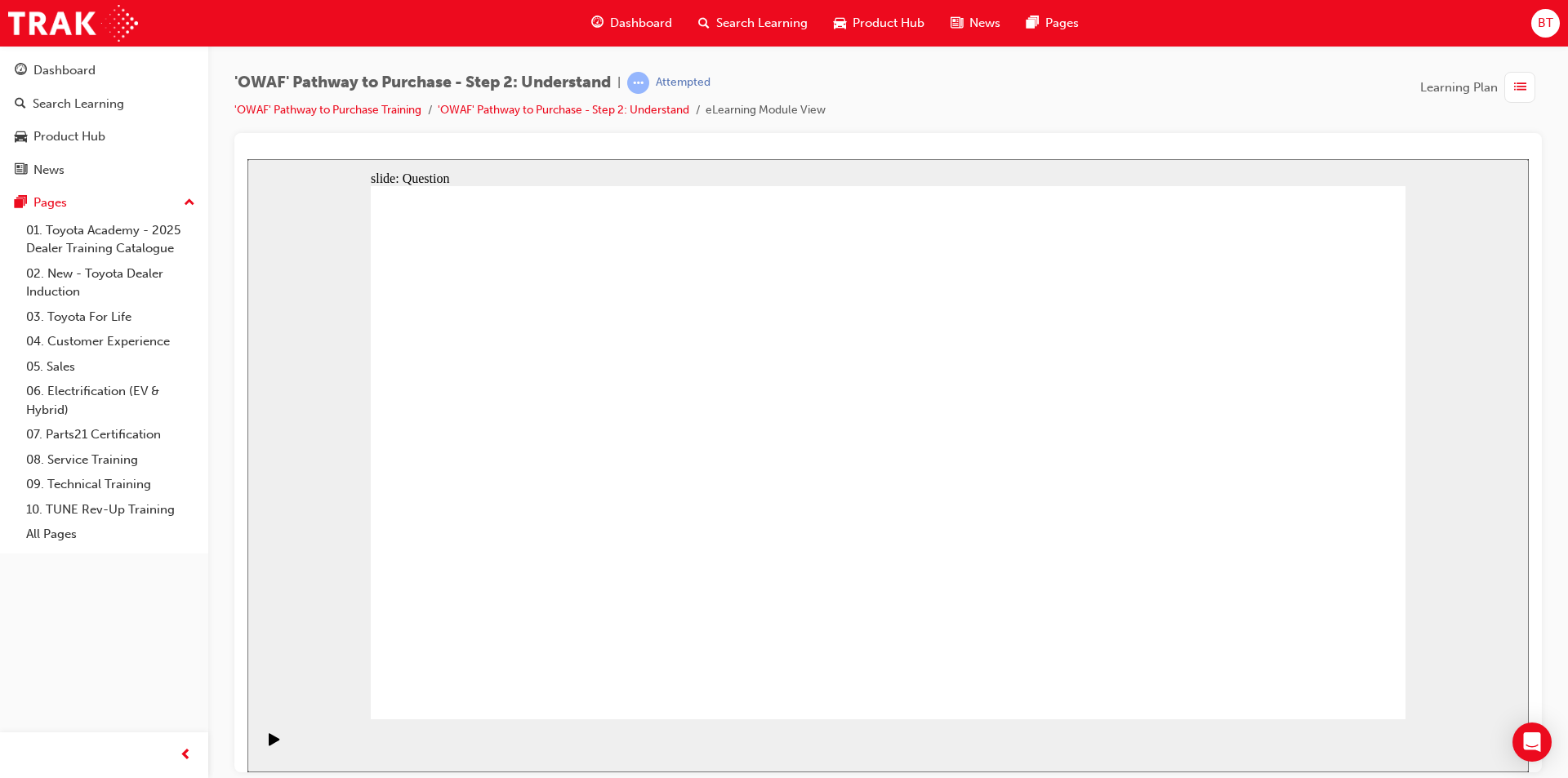
drag, startPoint x: 1295, startPoint y: 508, endPoint x: 611, endPoint y: 520, distance: 684.1
drag, startPoint x: 1285, startPoint y: 506, endPoint x: 653, endPoint y: 503, distance: 632.0
drag, startPoint x: 1339, startPoint y: 484, endPoint x: 684, endPoint y: 484, distance: 655.0
drag, startPoint x: 1038, startPoint y: 477, endPoint x: 632, endPoint y: 477, distance: 406.0
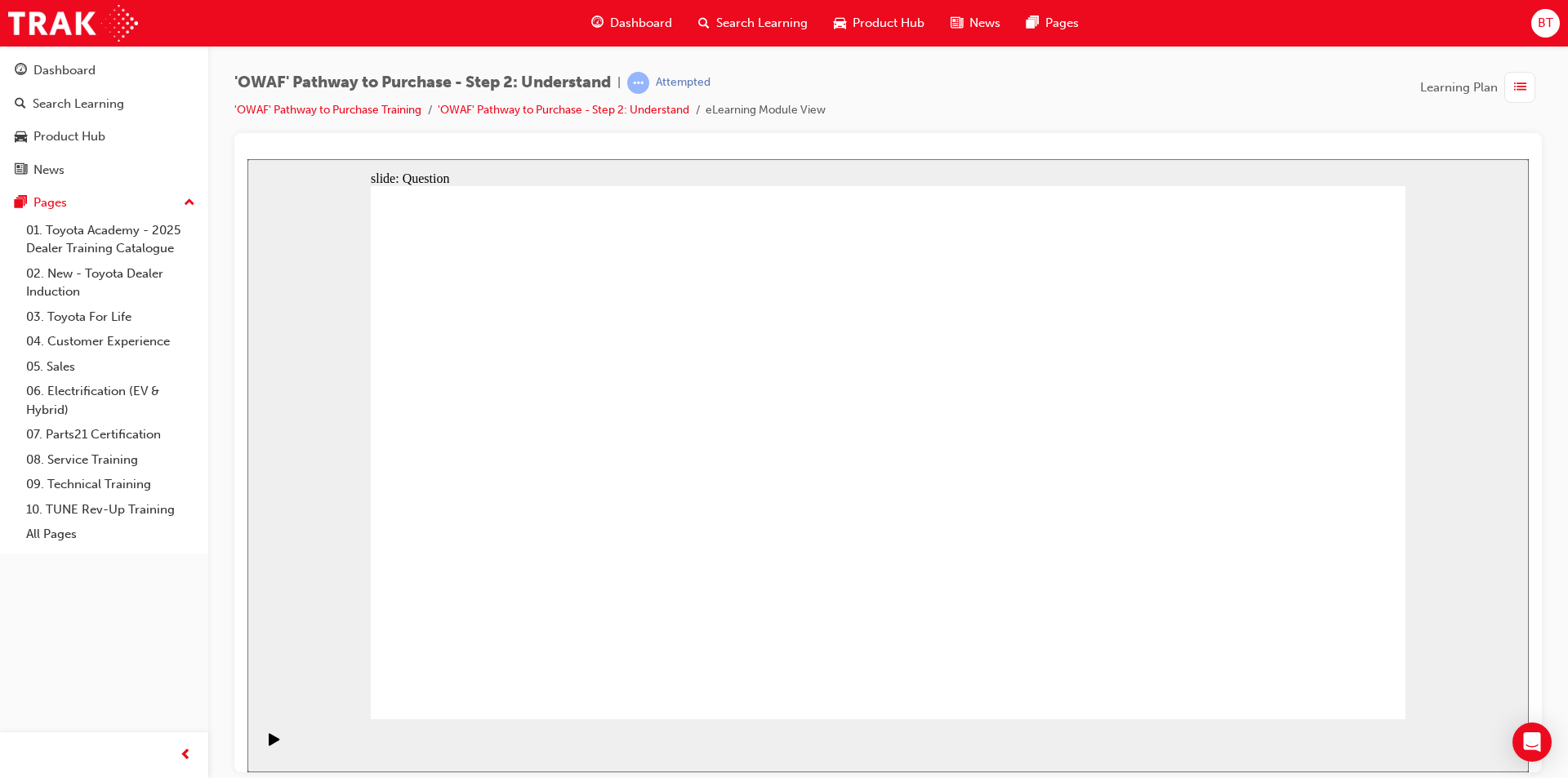
drag, startPoint x: 1190, startPoint y: 544, endPoint x: 559, endPoint y: 529, distance: 631.2
drag, startPoint x: 627, startPoint y: 575, endPoint x: 691, endPoint y: 412, distance: 175.1
drag, startPoint x: 800, startPoint y: 571, endPoint x: 871, endPoint y: 410, distance: 176.0
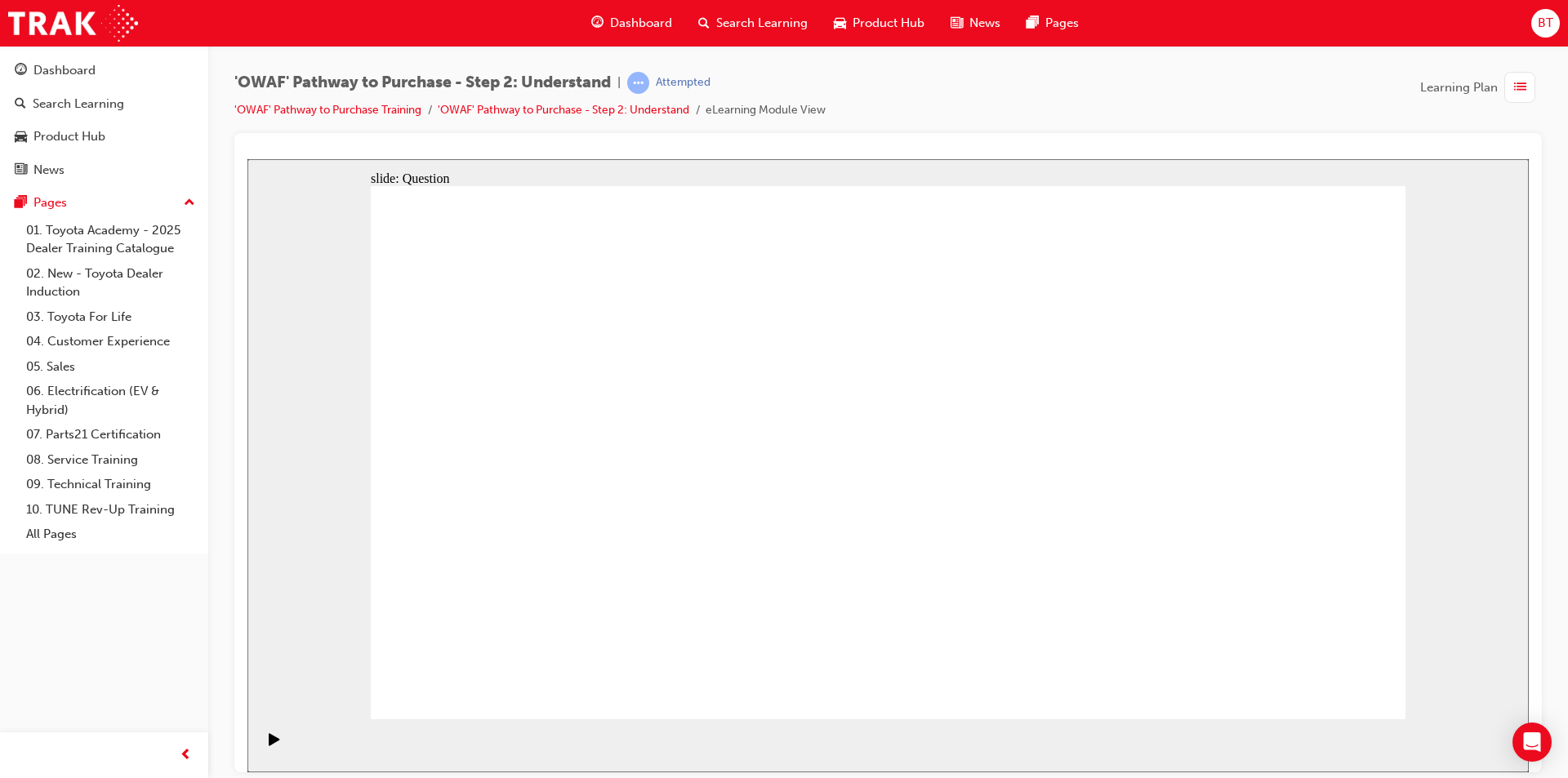
drag, startPoint x: 986, startPoint y: 665, endPoint x: 1083, endPoint y: 395, distance: 286.9
drag, startPoint x: 1143, startPoint y: 661, endPoint x: 907, endPoint y: 464, distance: 307.4
drag, startPoint x: 880, startPoint y: 525, endPoint x: 894, endPoint y: 530, distance: 14.9
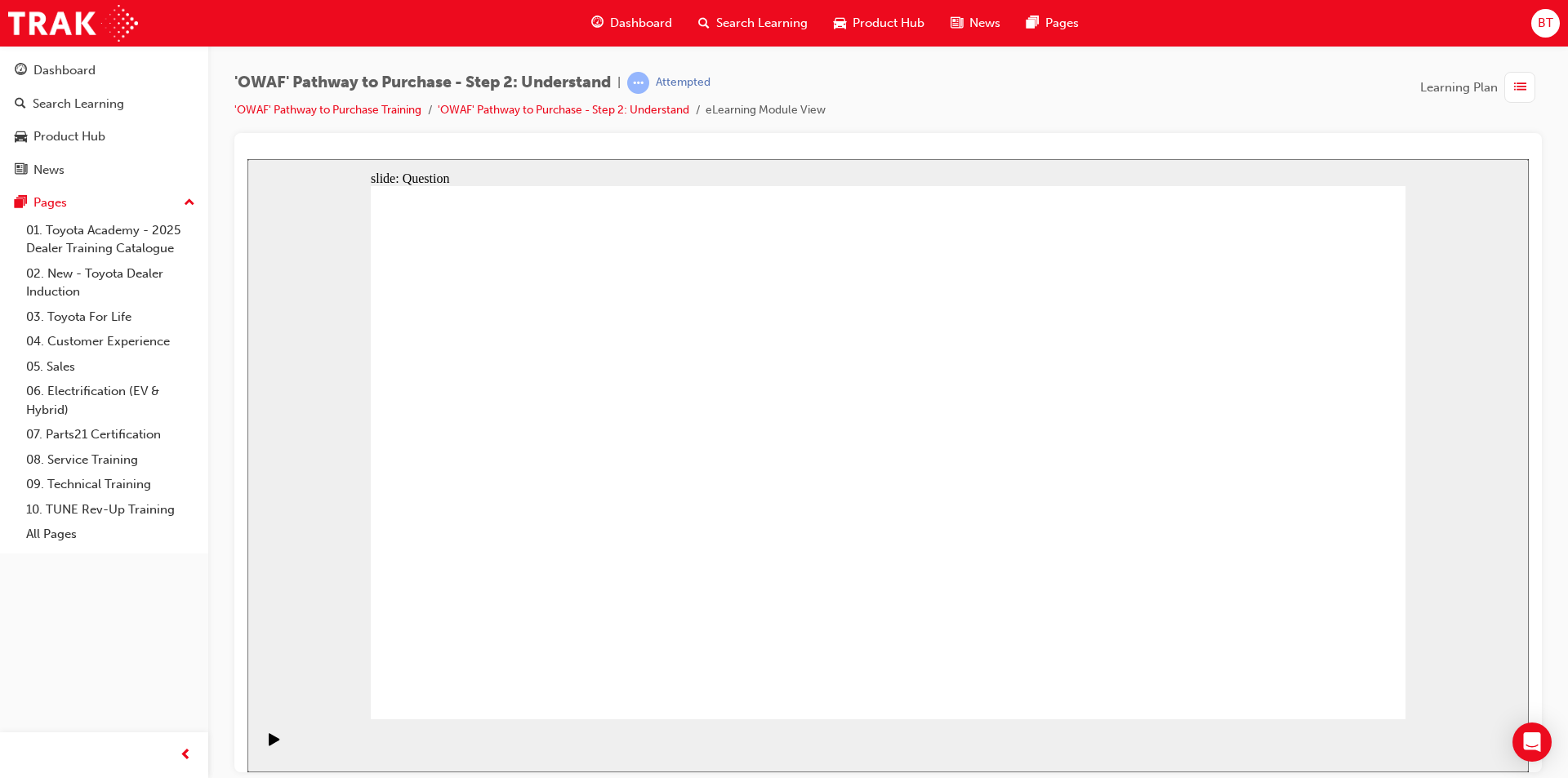
drag, startPoint x: 897, startPoint y: 530, endPoint x: 906, endPoint y: 550, distance: 21.9
drag, startPoint x: 1064, startPoint y: 394, endPoint x: 947, endPoint y: 666, distance: 296.1
drag, startPoint x: 942, startPoint y: 569, endPoint x: 1073, endPoint y: 404, distance: 210.7
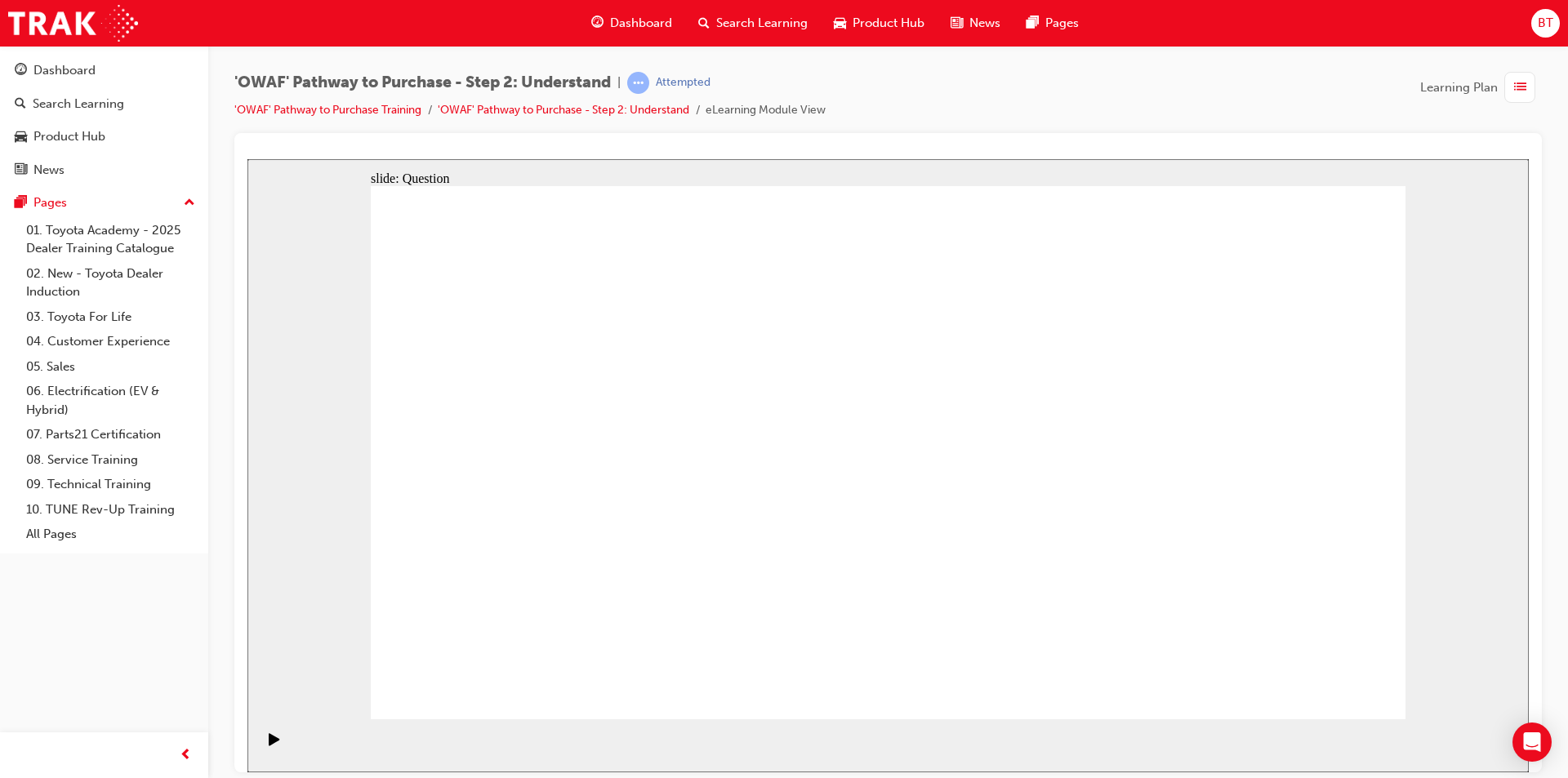
checkbox input "true"
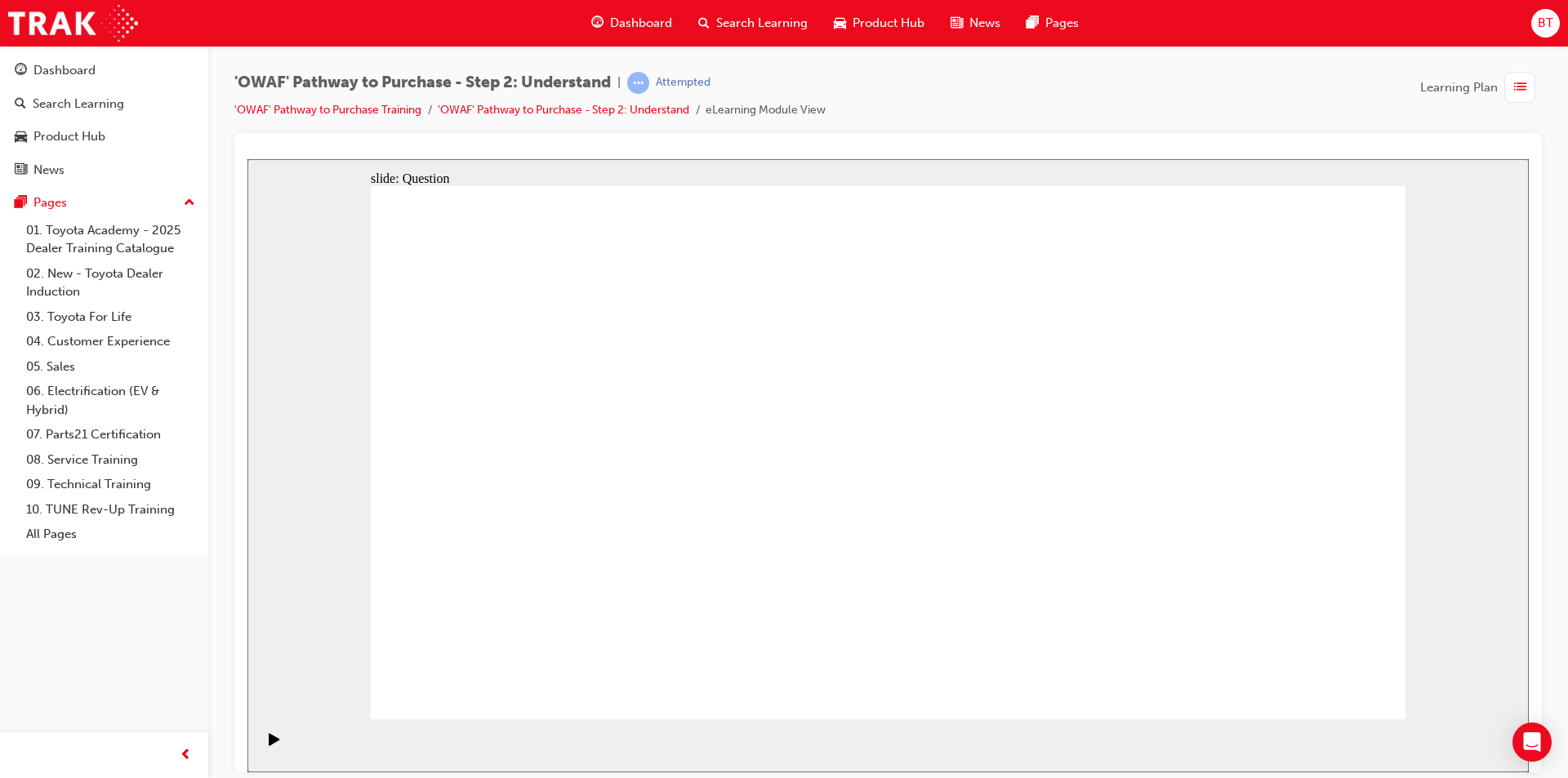
checkbox input "true"
drag, startPoint x: 967, startPoint y: 499, endPoint x: 981, endPoint y: 498, distance: 14.0
drag, startPoint x: 981, startPoint y: 498, endPoint x: 1201, endPoint y: 520, distance: 221.1
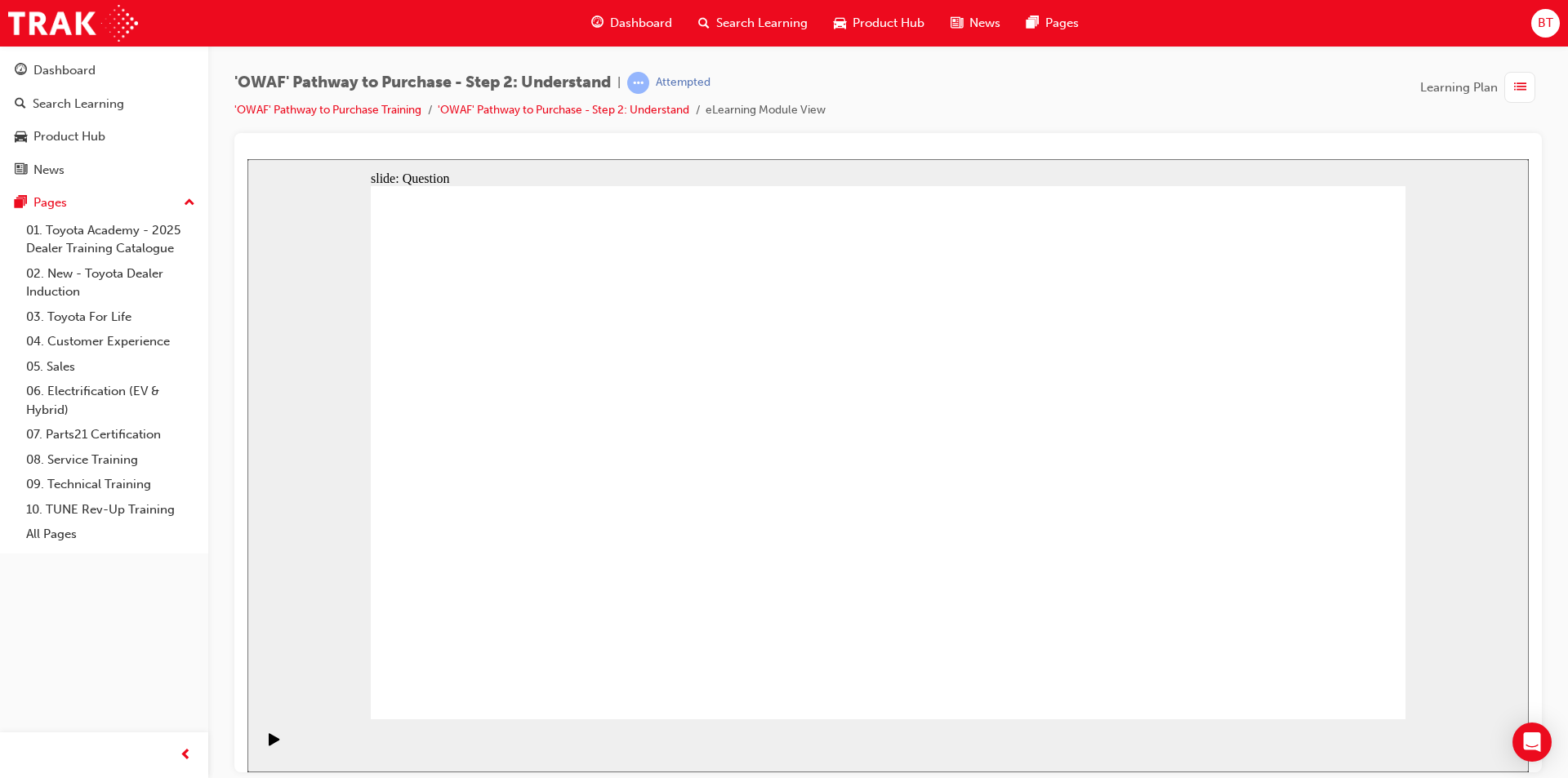
checkbox input "true"
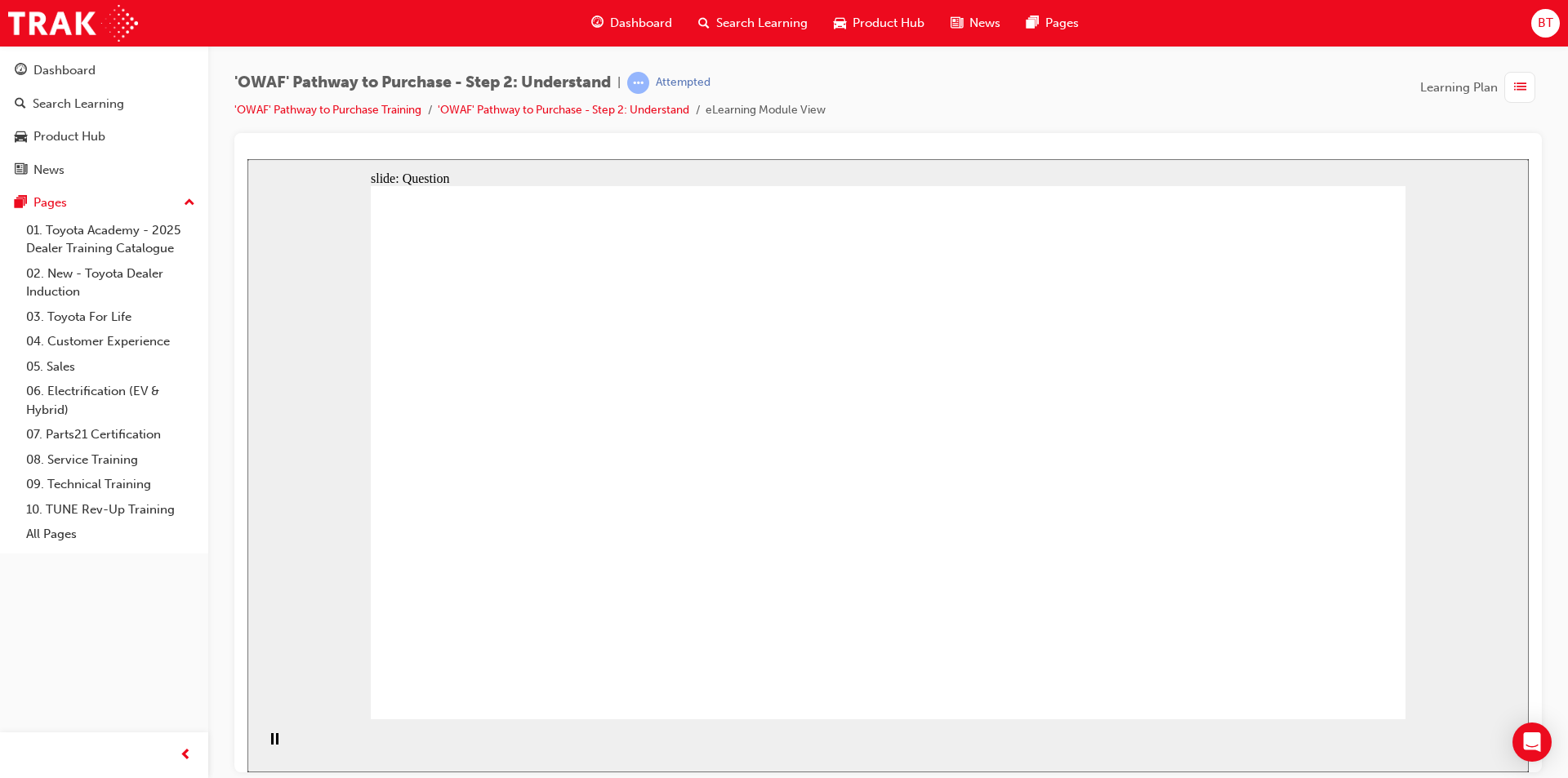
radio input "true"
drag, startPoint x: 478, startPoint y: 411, endPoint x: 1103, endPoint y: 612, distance: 656.5
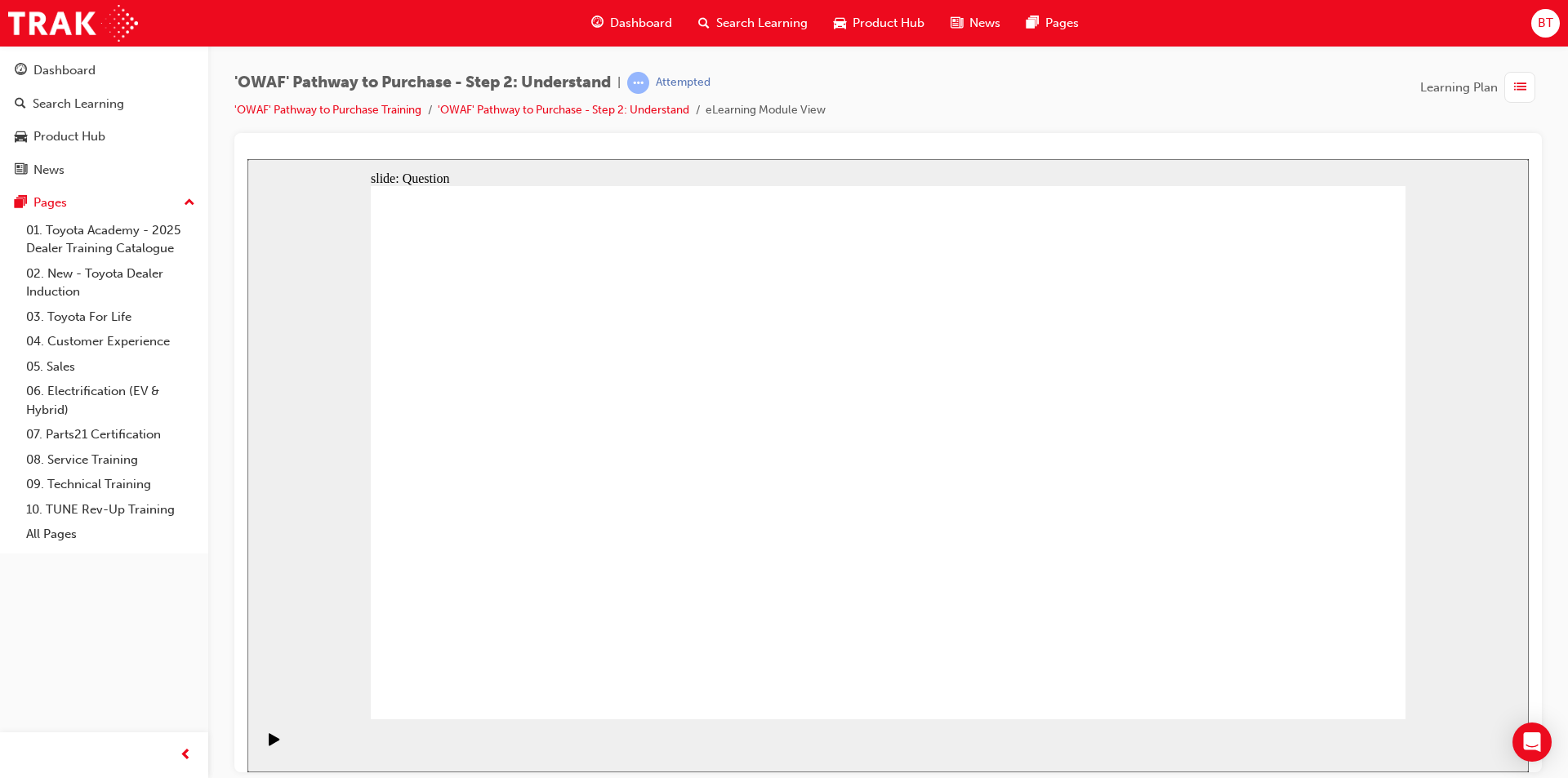
drag, startPoint x: 592, startPoint y: 393, endPoint x: 895, endPoint y: 600, distance: 367.0
drag, startPoint x: 721, startPoint y: 425, endPoint x: 1281, endPoint y: 619, distance: 592.7
drag, startPoint x: 802, startPoint y: 412, endPoint x: 1182, endPoint y: 610, distance: 428.5
drag, startPoint x: 886, startPoint y: 405, endPoint x: 475, endPoint y: 588, distance: 449.9
drag, startPoint x: 989, startPoint y: 414, endPoint x: 584, endPoint y: 610, distance: 449.9
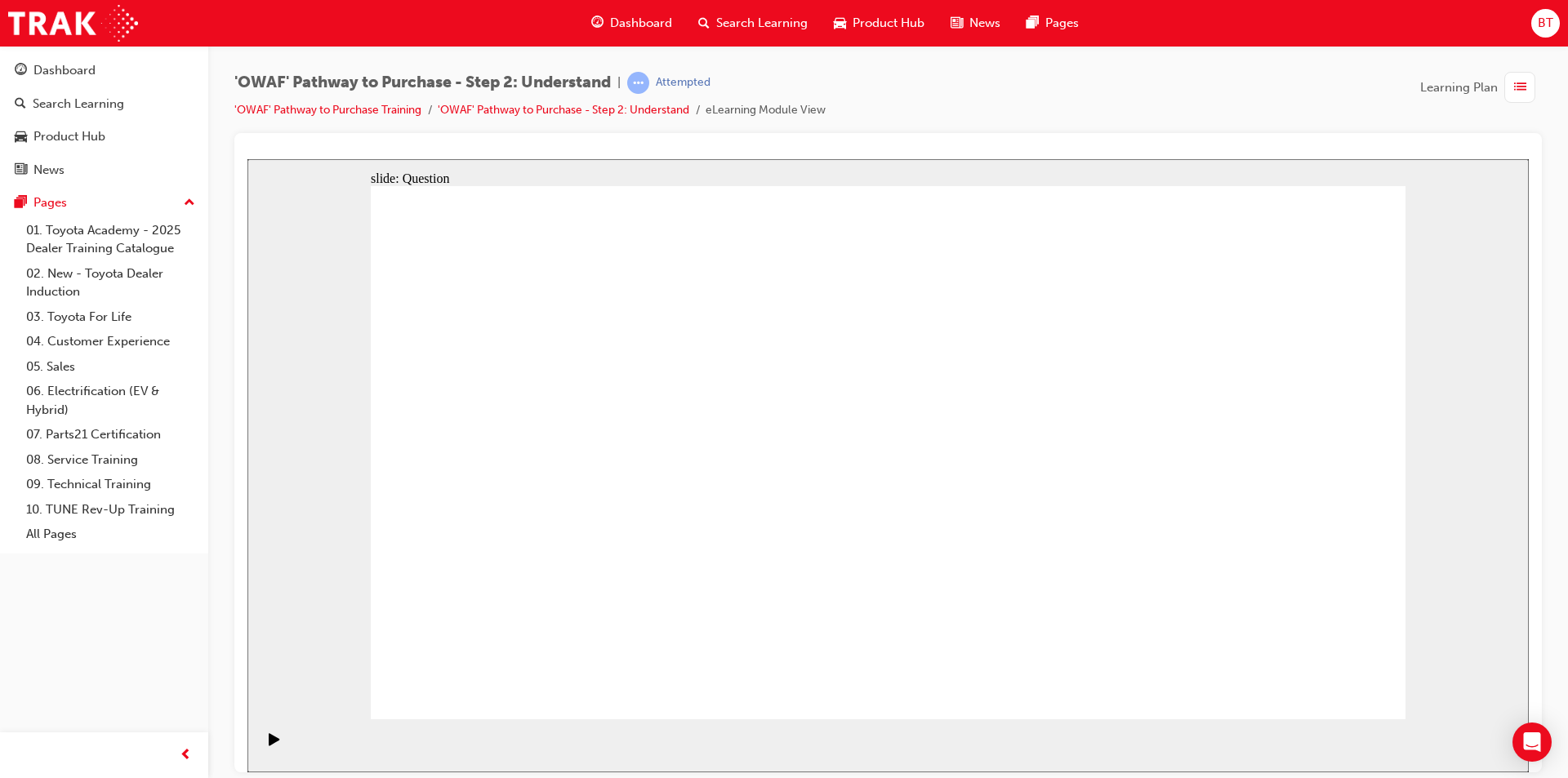
drag, startPoint x: 1092, startPoint y: 406, endPoint x: 677, endPoint y: 604, distance: 459.8
drag, startPoint x: 1192, startPoint y: 414, endPoint x: 989, endPoint y: 606, distance: 279.4
drag, startPoint x: 1323, startPoint y: 394, endPoint x: 803, endPoint y: 594, distance: 557.1
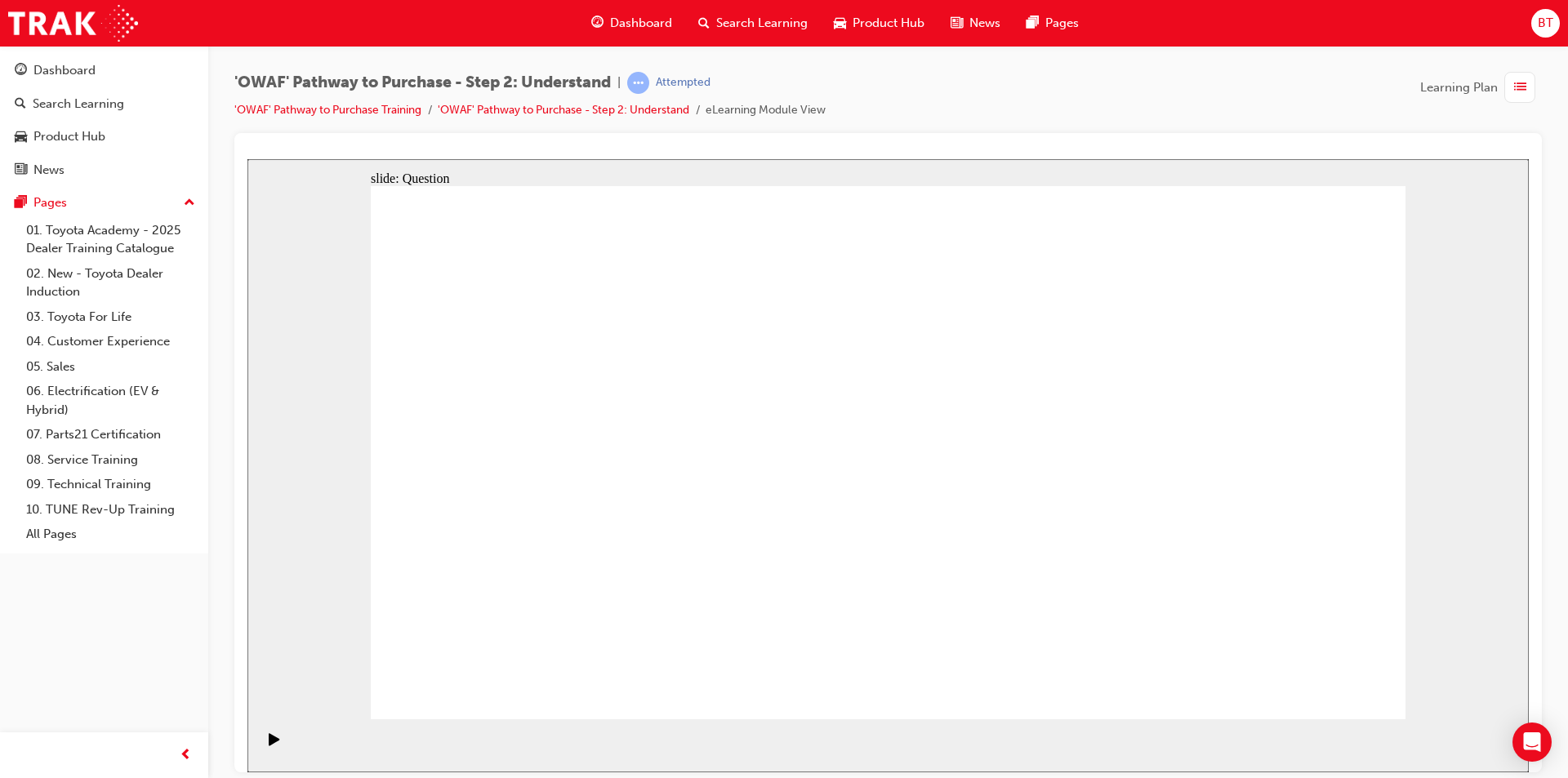
drag, startPoint x: 1161, startPoint y: 570, endPoint x: 866, endPoint y: 582, distance: 295.2
drag, startPoint x: 1230, startPoint y: 514, endPoint x: 540, endPoint y: 501, distance: 690.1
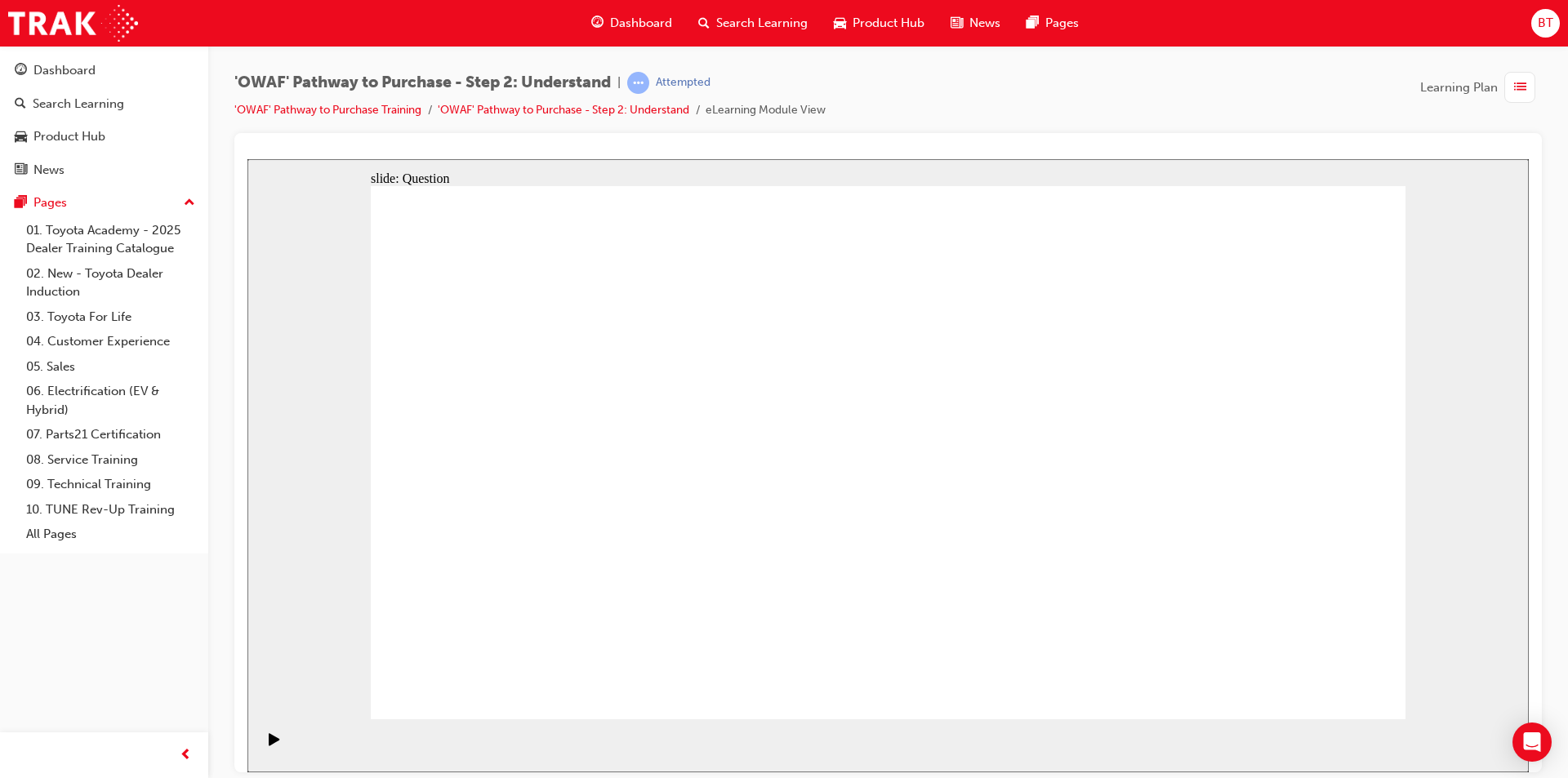
drag, startPoint x: 1235, startPoint y: 503, endPoint x: 892, endPoint y: 504, distance: 343.0
drag, startPoint x: 1181, startPoint y: 552, endPoint x: 892, endPoint y: 586, distance: 291.0
drag, startPoint x: 1146, startPoint y: 548, endPoint x: 847, endPoint y: 563, distance: 299.4
drag, startPoint x: 1151, startPoint y: 557, endPoint x: 538, endPoint y: 575, distance: 613.3
drag, startPoint x: 1139, startPoint y: 517, endPoint x: 460, endPoint y: 542, distance: 679.5
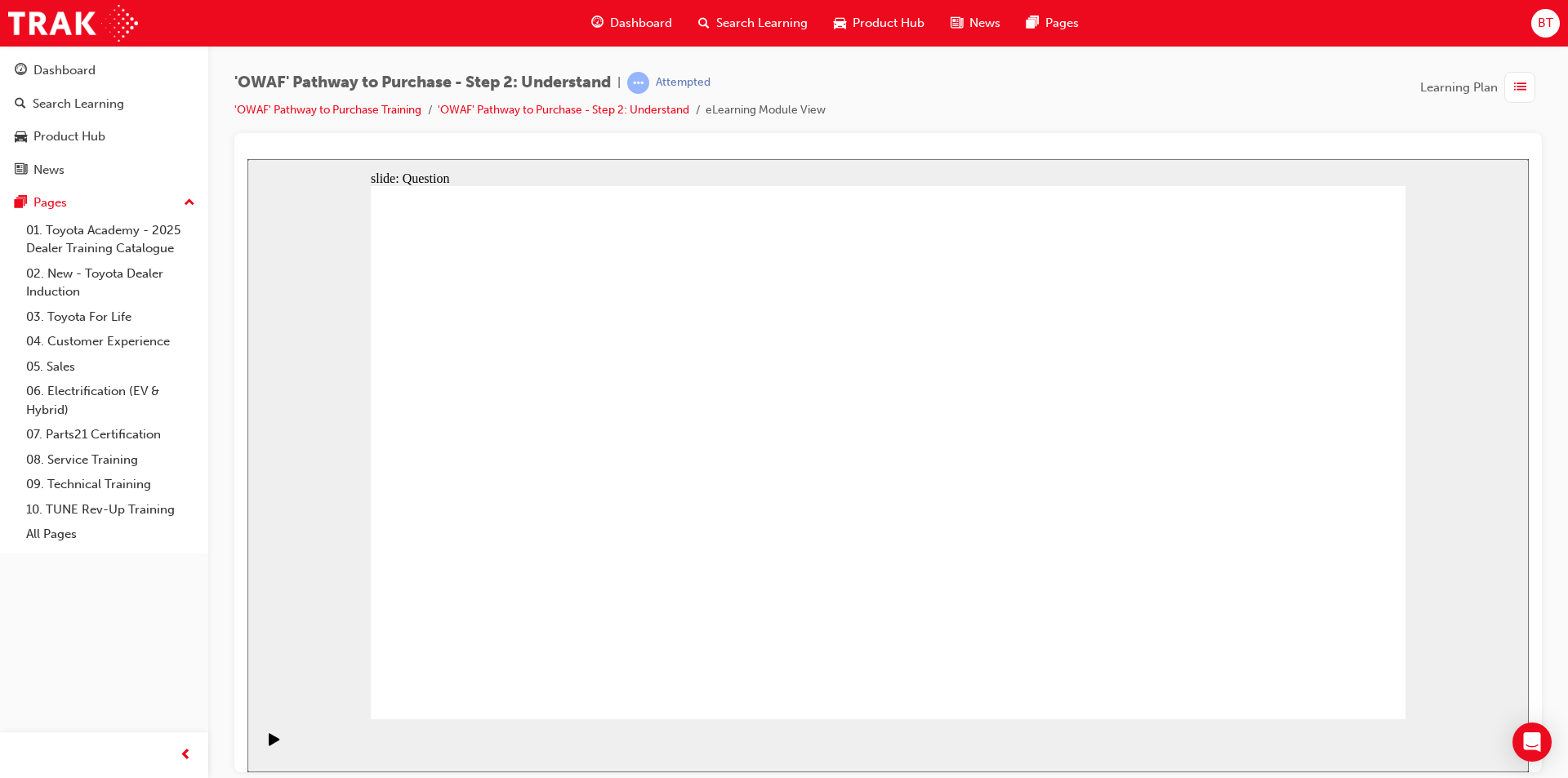
drag, startPoint x: 1262, startPoint y: 521, endPoint x: 555, endPoint y: 530, distance: 707.1
drag, startPoint x: 633, startPoint y: 570, endPoint x: 712, endPoint y: 401, distance: 186.6
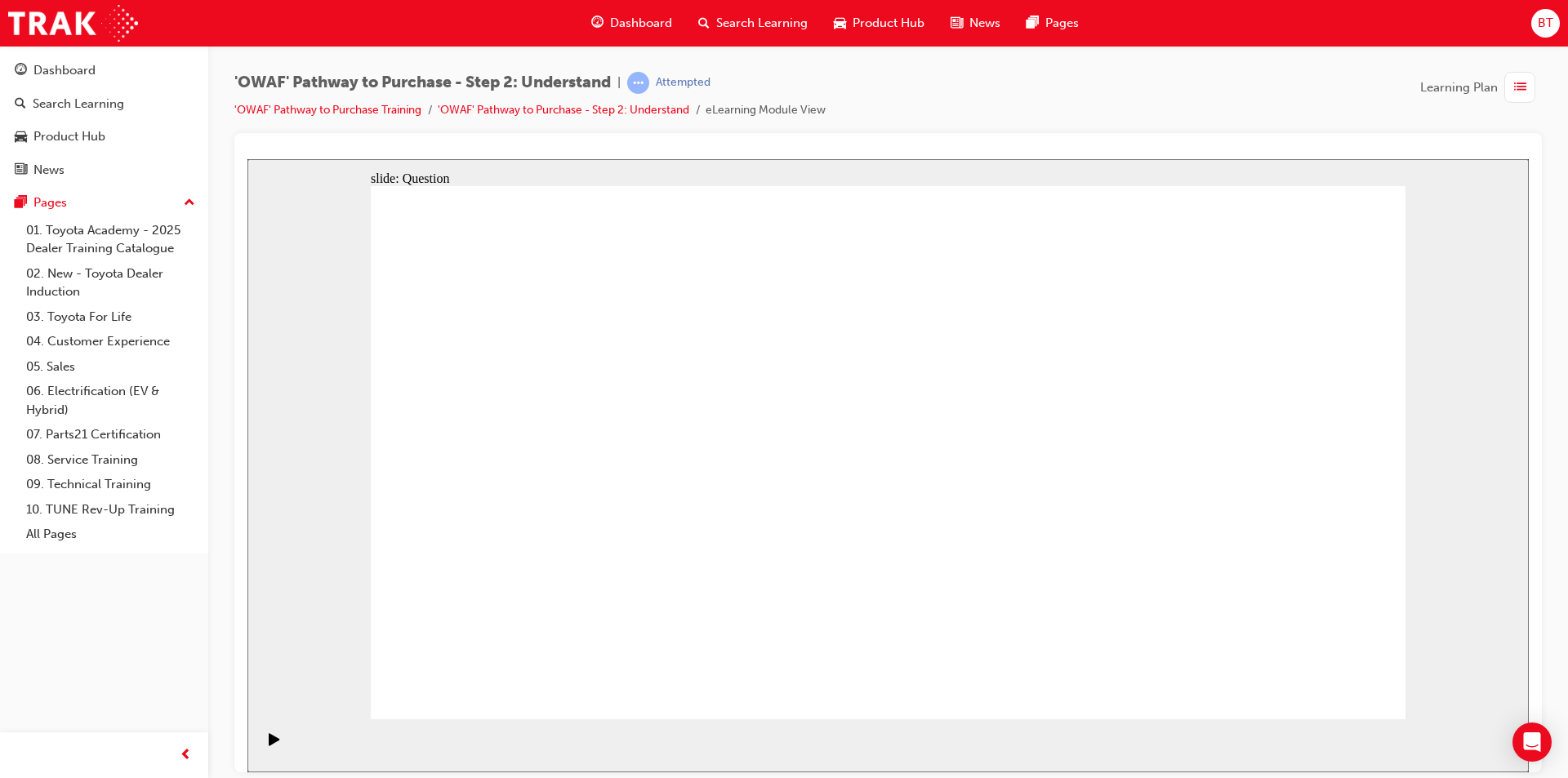
drag, startPoint x: 800, startPoint y: 555, endPoint x: 887, endPoint y: 389, distance: 187.4
drag, startPoint x: 960, startPoint y: 621, endPoint x: 1081, endPoint y: 414, distance: 239.8
drag, startPoint x: 1151, startPoint y: 626, endPoint x: 1160, endPoint y: 625, distance: 9.1
drag, startPoint x: 1116, startPoint y: 640, endPoint x: 922, endPoint y: 453, distance: 269.5
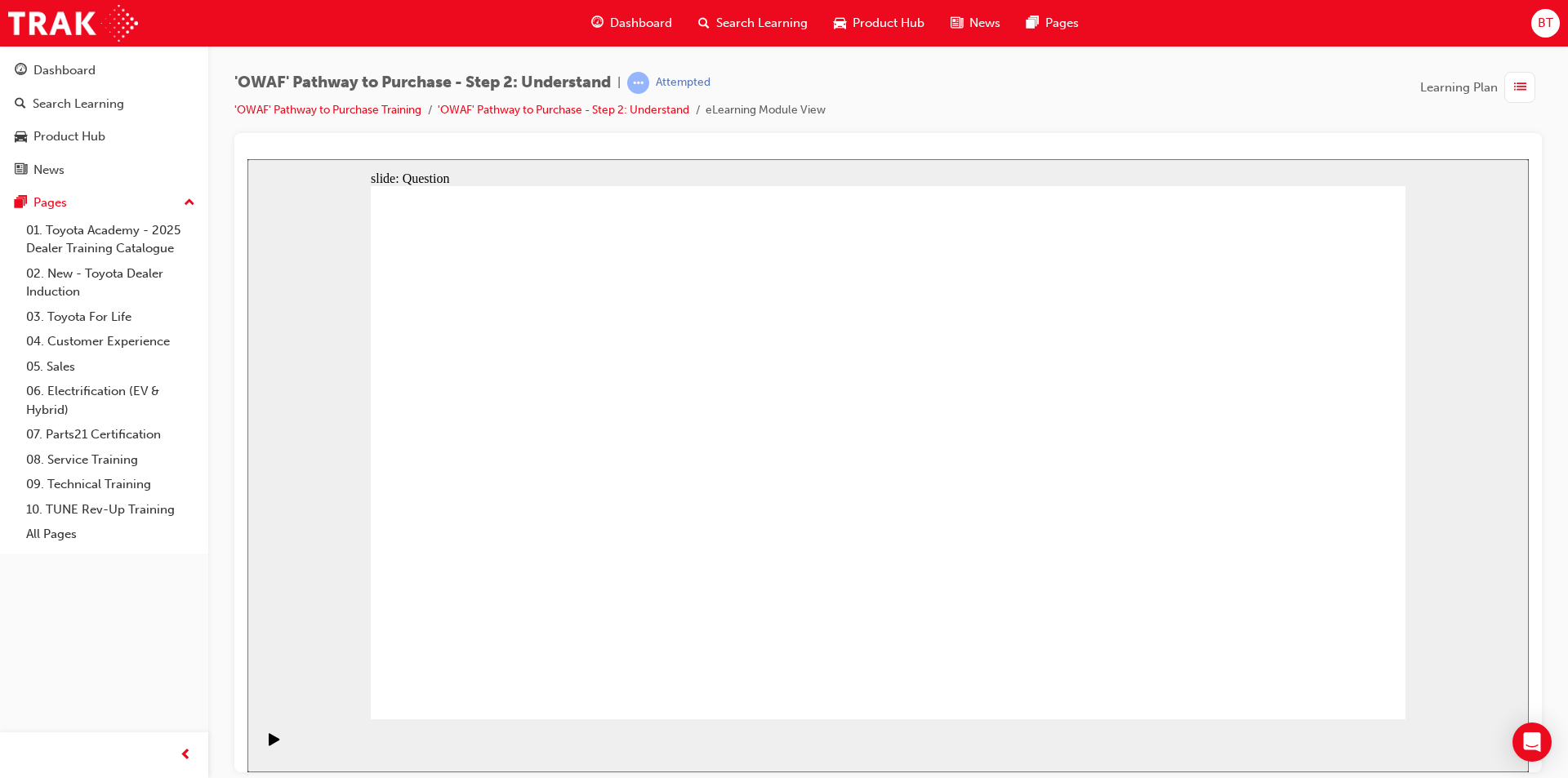
drag, startPoint x: 1117, startPoint y: 399, endPoint x: 979, endPoint y: 615, distance: 256.3
drag, startPoint x: 979, startPoint y: 675, endPoint x: 1107, endPoint y: 416, distance: 288.9
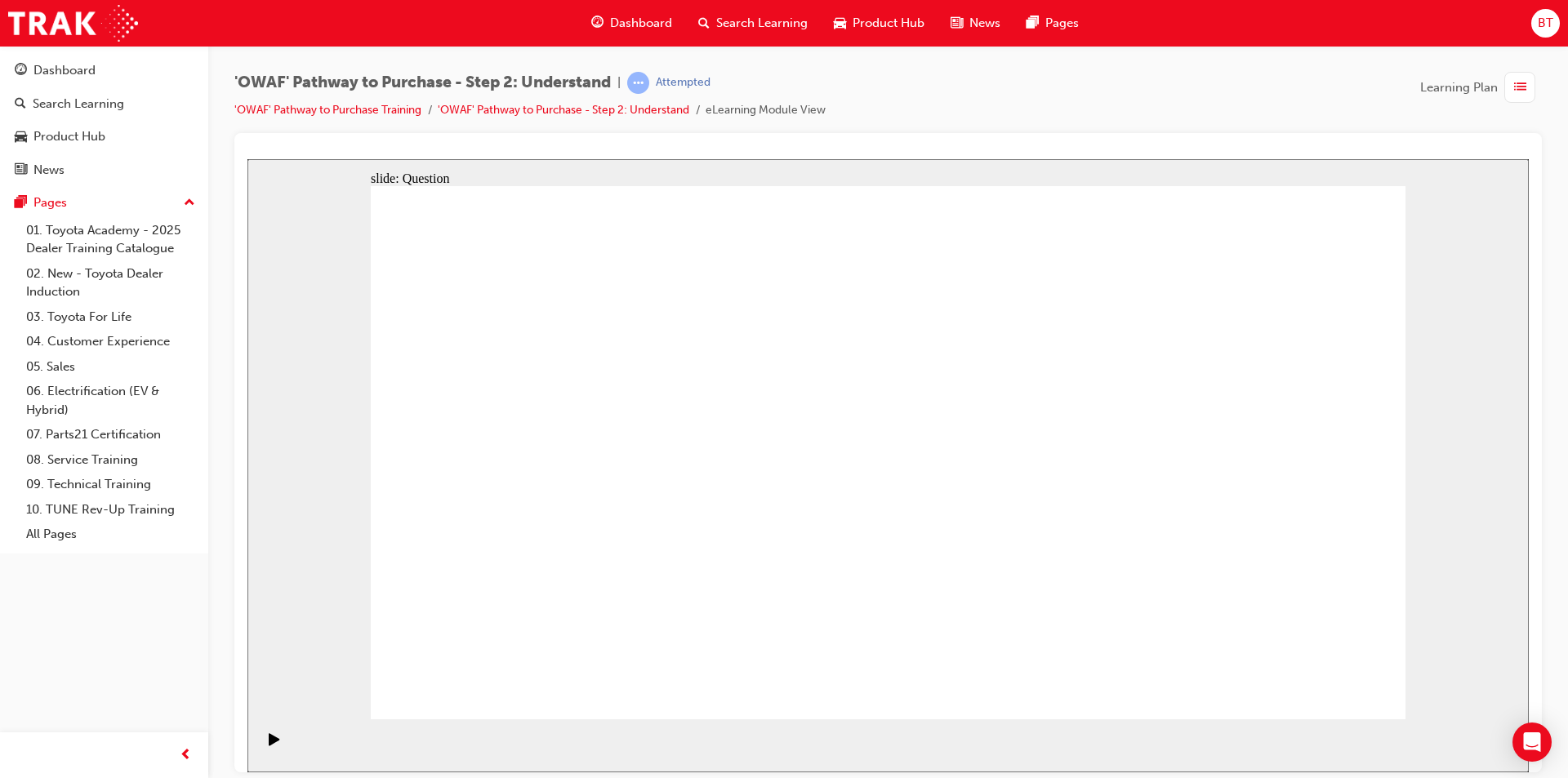
checkbox input "true"
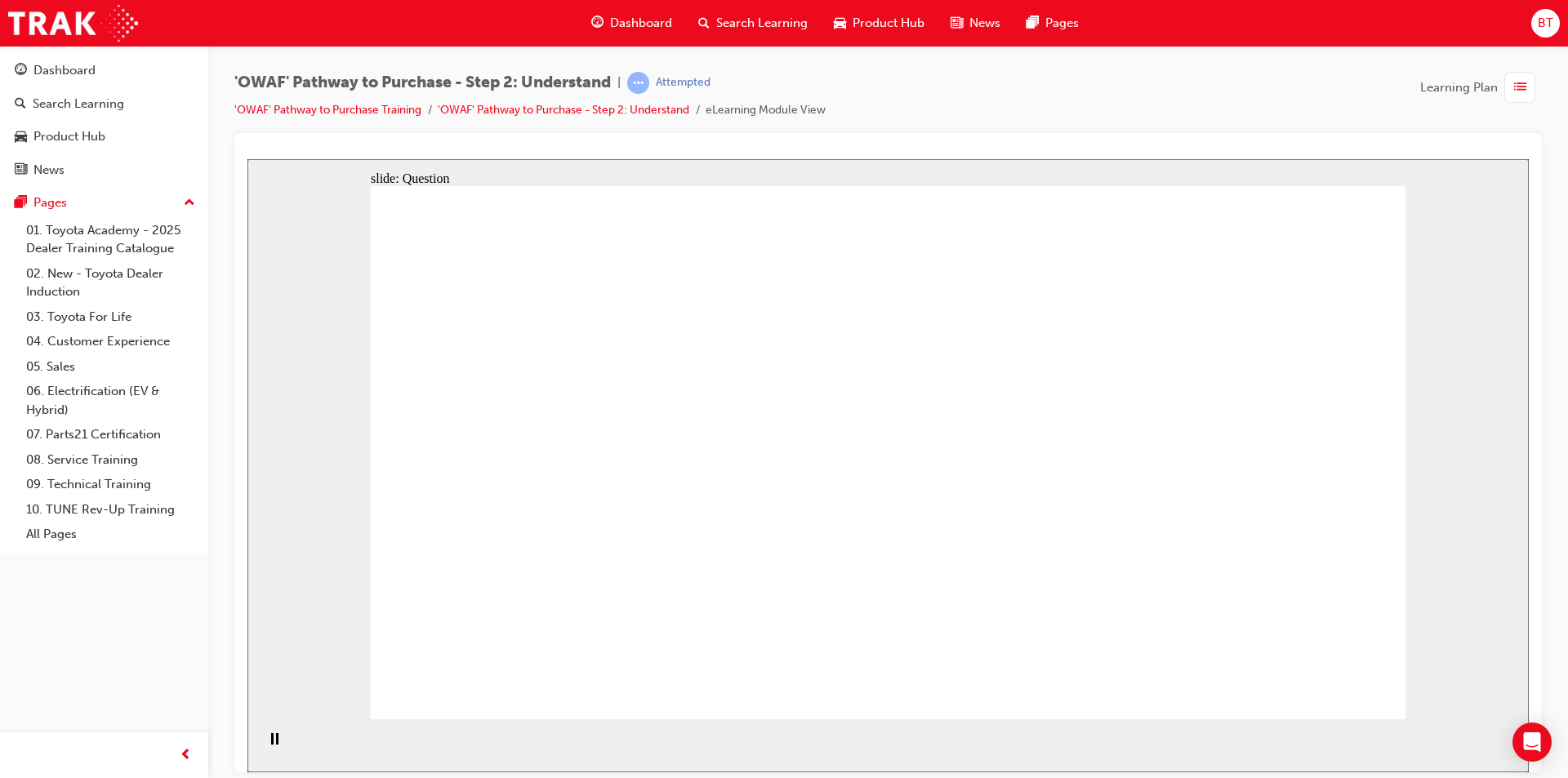
checkbox input "true"
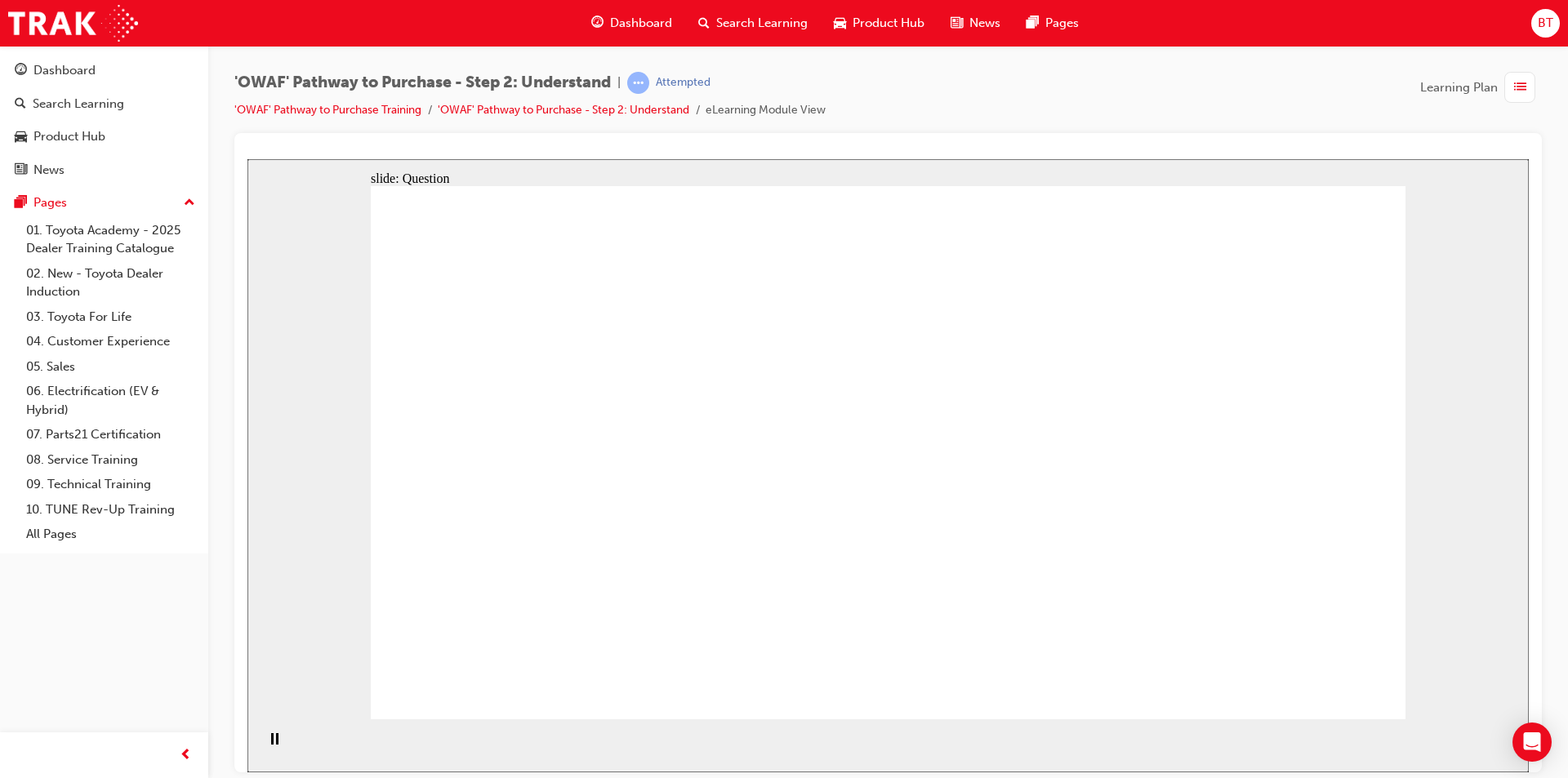
checkbox input "true"
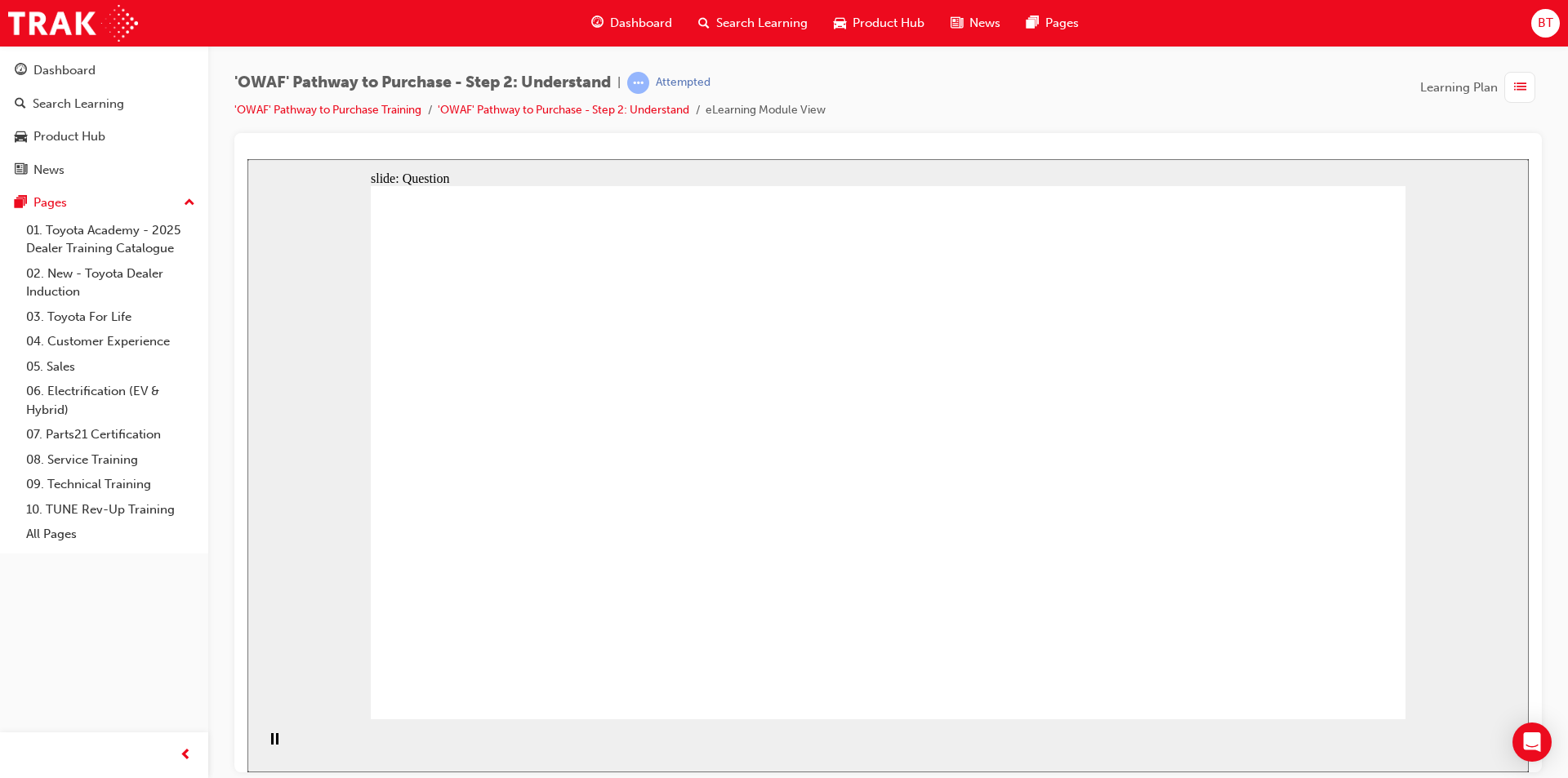
radio input "true"
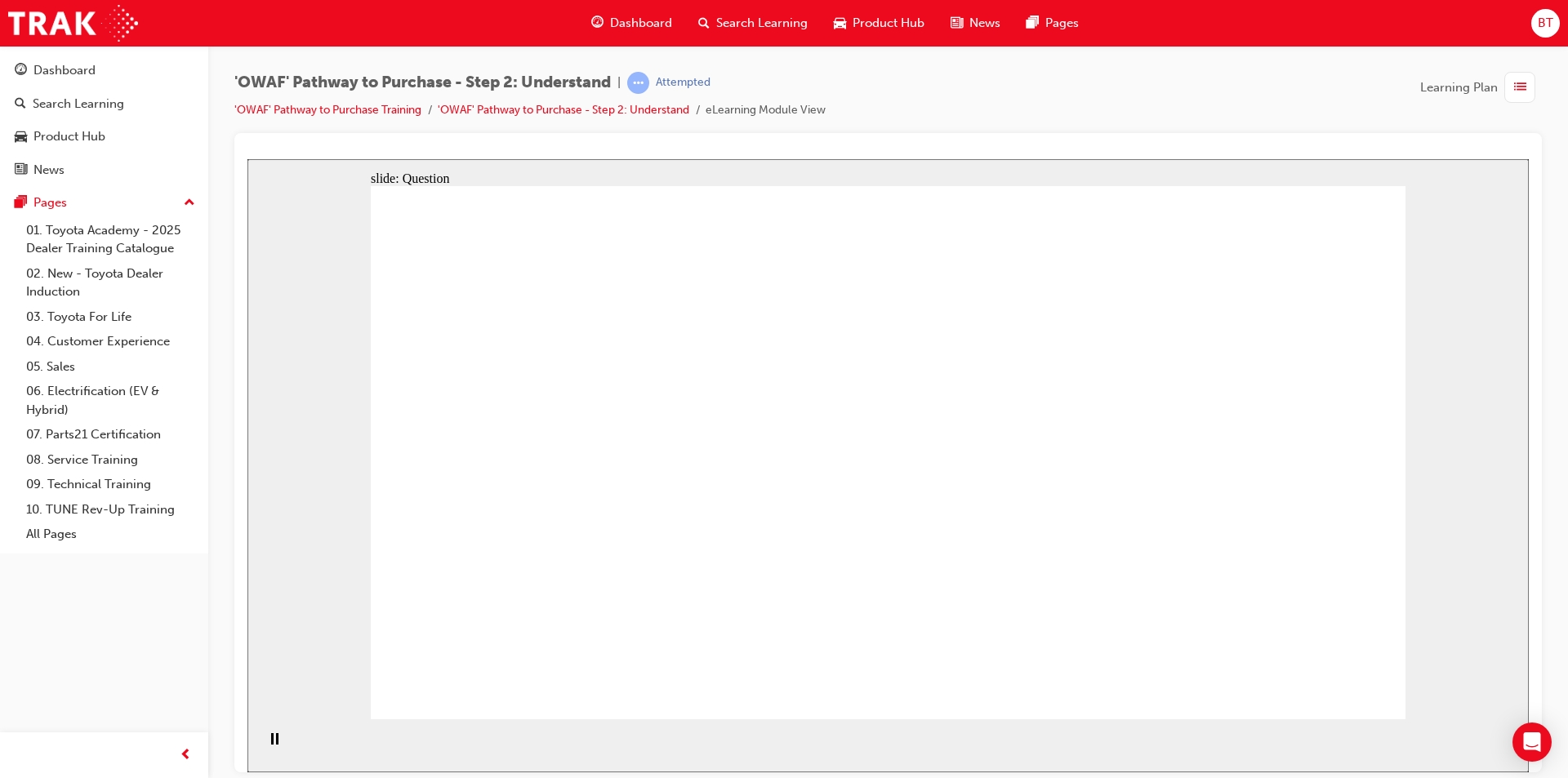
drag, startPoint x: 492, startPoint y: 506, endPoint x: 502, endPoint y: 521, distance: 18.0
drag, startPoint x: 481, startPoint y: 404, endPoint x: 1094, endPoint y: 600, distance: 643.6
drag, startPoint x: 581, startPoint y: 374, endPoint x: 902, endPoint y: 580, distance: 381.4
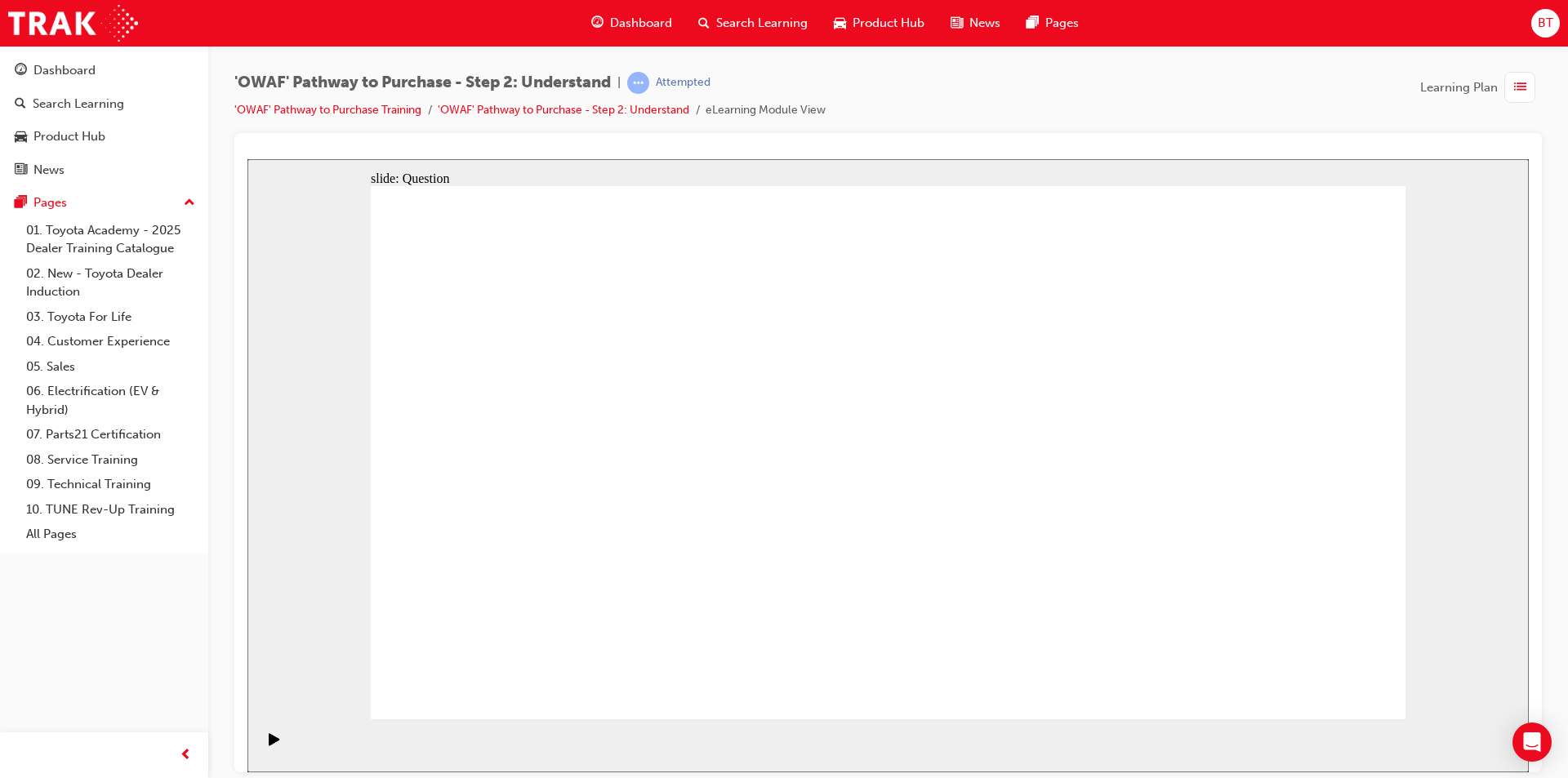
drag, startPoint x: 690, startPoint y: 397, endPoint x: 1305, endPoint y: 600, distance: 647.6
drag, startPoint x: 797, startPoint y: 388, endPoint x: 1198, endPoint y: 587, distance: 447.7
drag, startPoint x: 902, startPoint y: 399, endPoint x: 461, endPoint y: 580, distance: 476.7
drag, startPoint x: 1013, startPoint y: 406, endPoint x: 602, endPoint y: 605, distance: 456.6
drag, startPoint x: 1013, startPoint y: 440, endPoint x: 679, endPoint y: 596, distance: 368.6
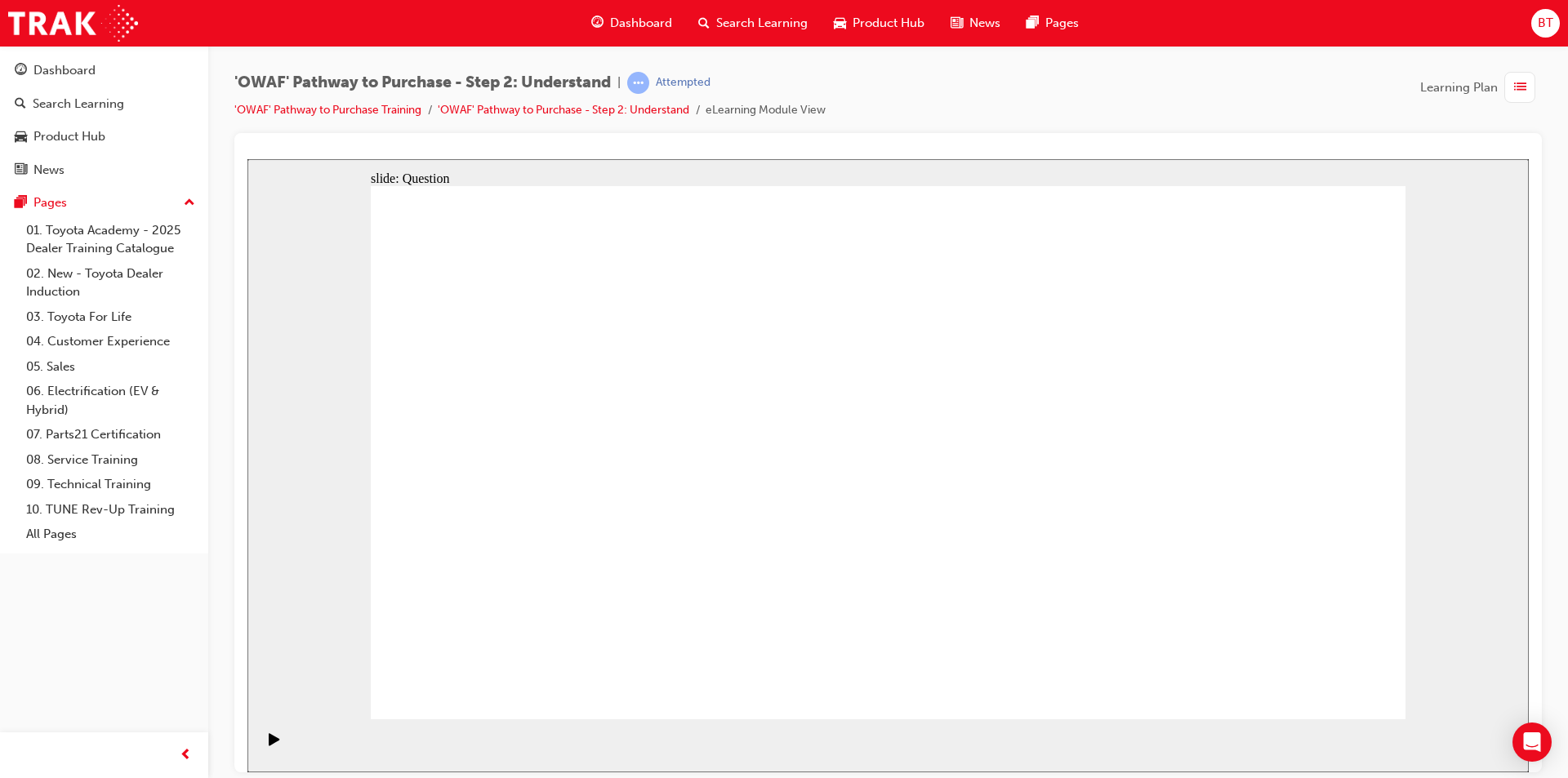
drag, startPoint x: 1304, startPoint y: 409, endPoint x: 845, endPoint y: 585, distance: 491.6
drag, startPoint x: 1227, startPoint y: 399, endPoint x: 1021, endPoint y: 599, distance: 287.1
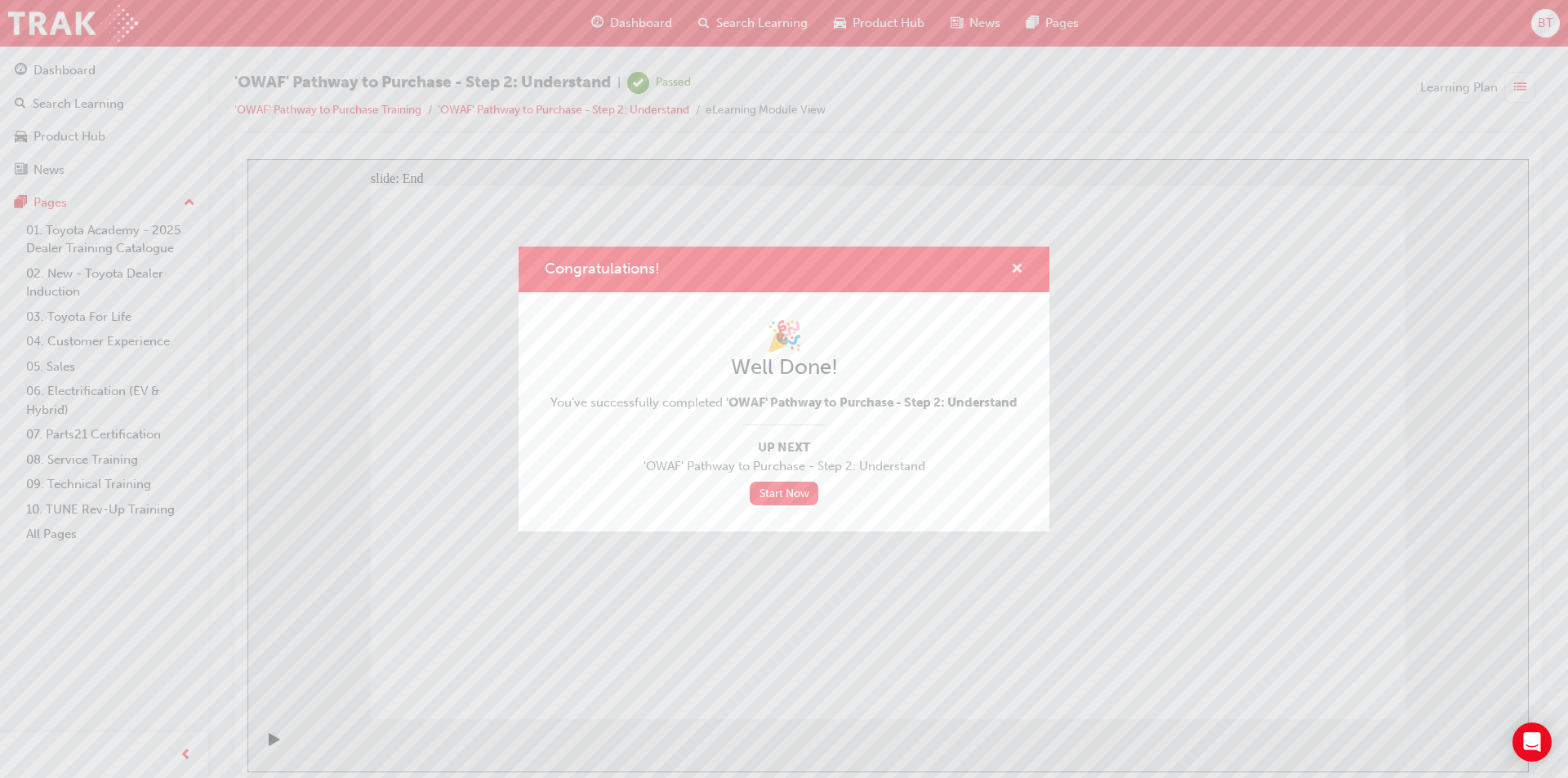
click at [1020, 269] on span "cross-icon" at bounding box center [1017, 270] width 13 height 15
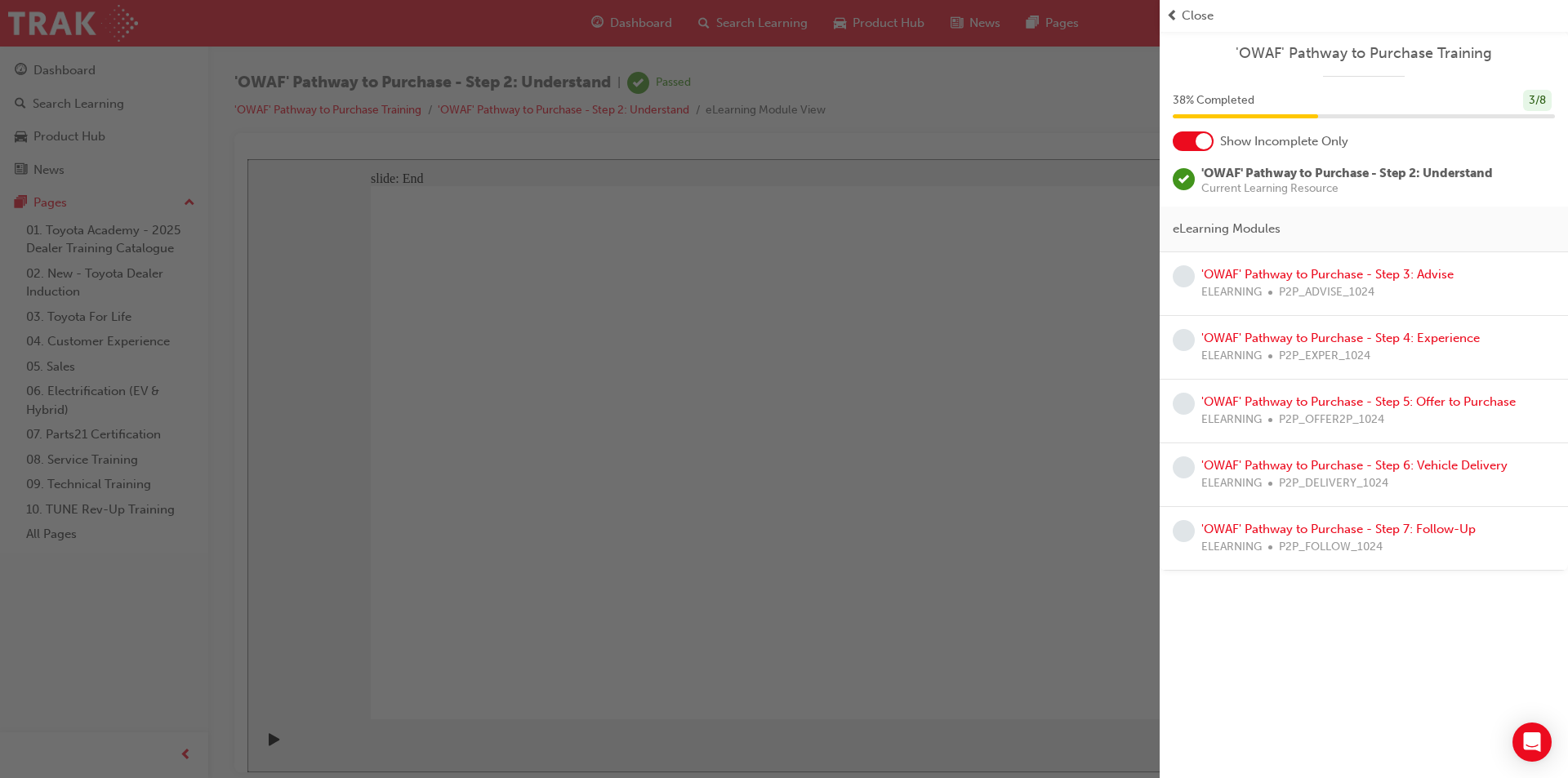
click at [453, 218] on div "button" at bounding box center [580, 389] width 1160 height 778
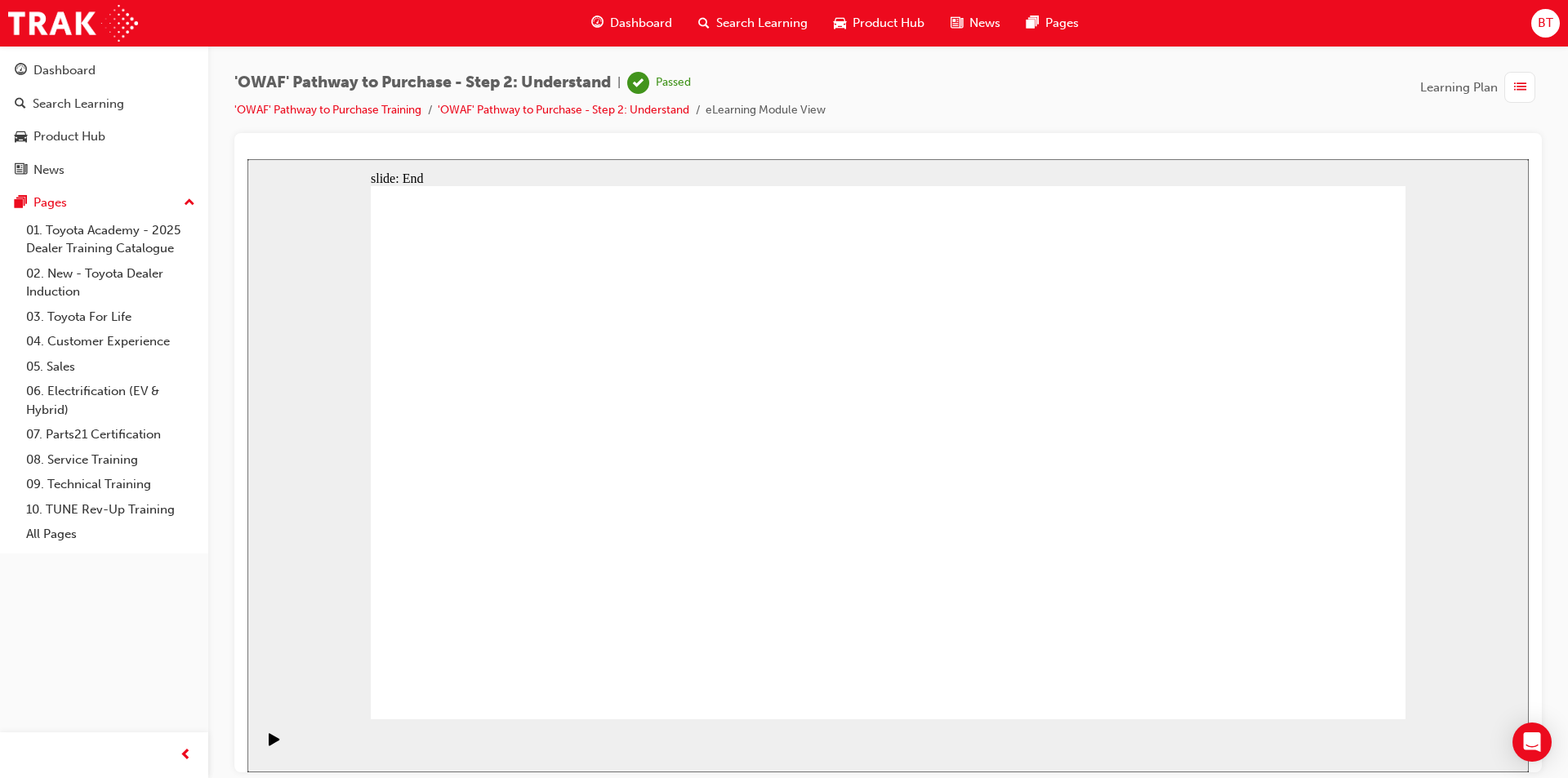
click at [647, 22] on span "Dashboard" at bounding box center [641, 23] width 62 height 19
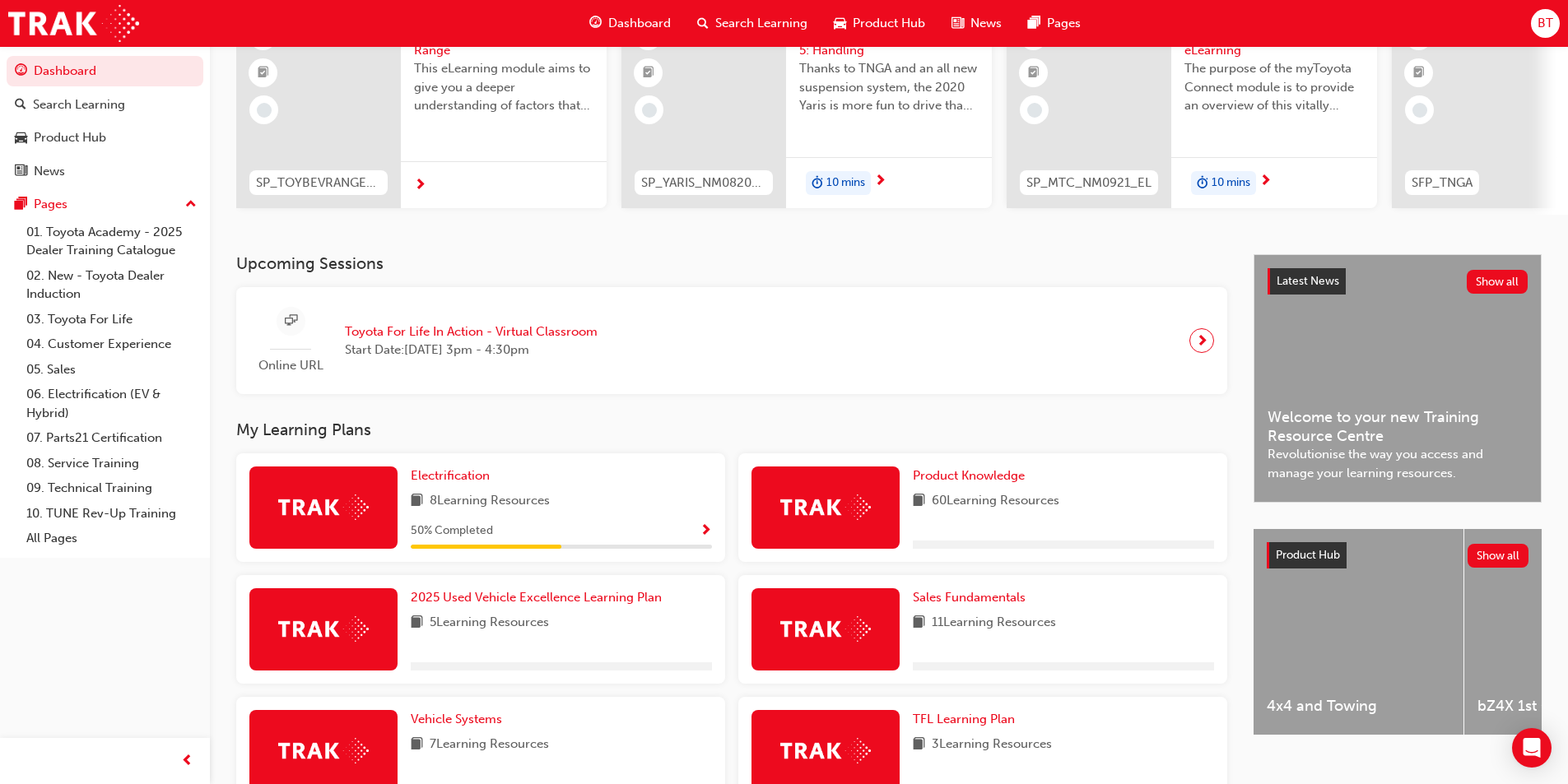
scroll to position [329, 0]
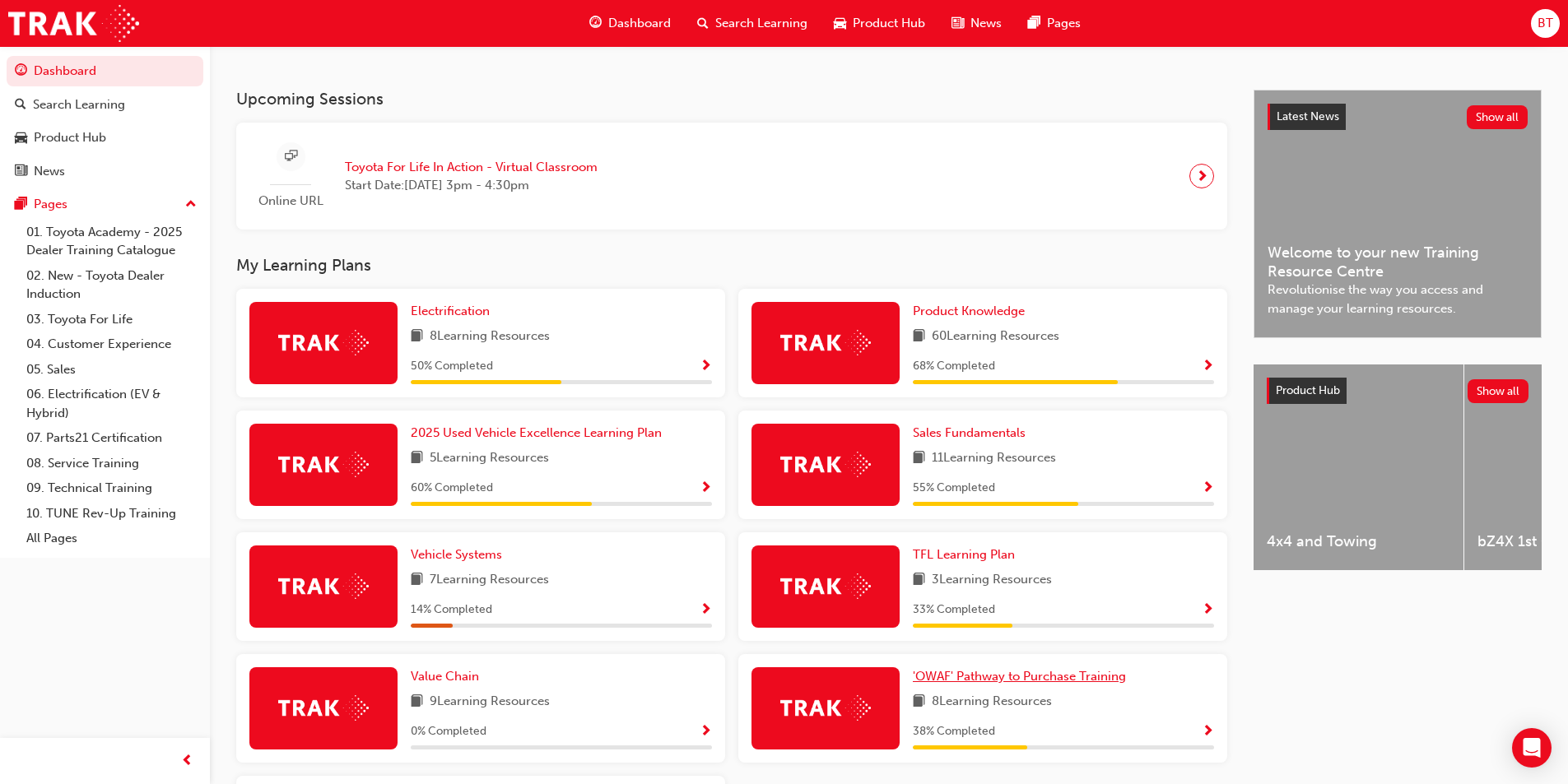
click at [934, 679] on span "'OWAF' Pathway to Purchase Training" at bounding box center [1020, 676] width 214 height 15
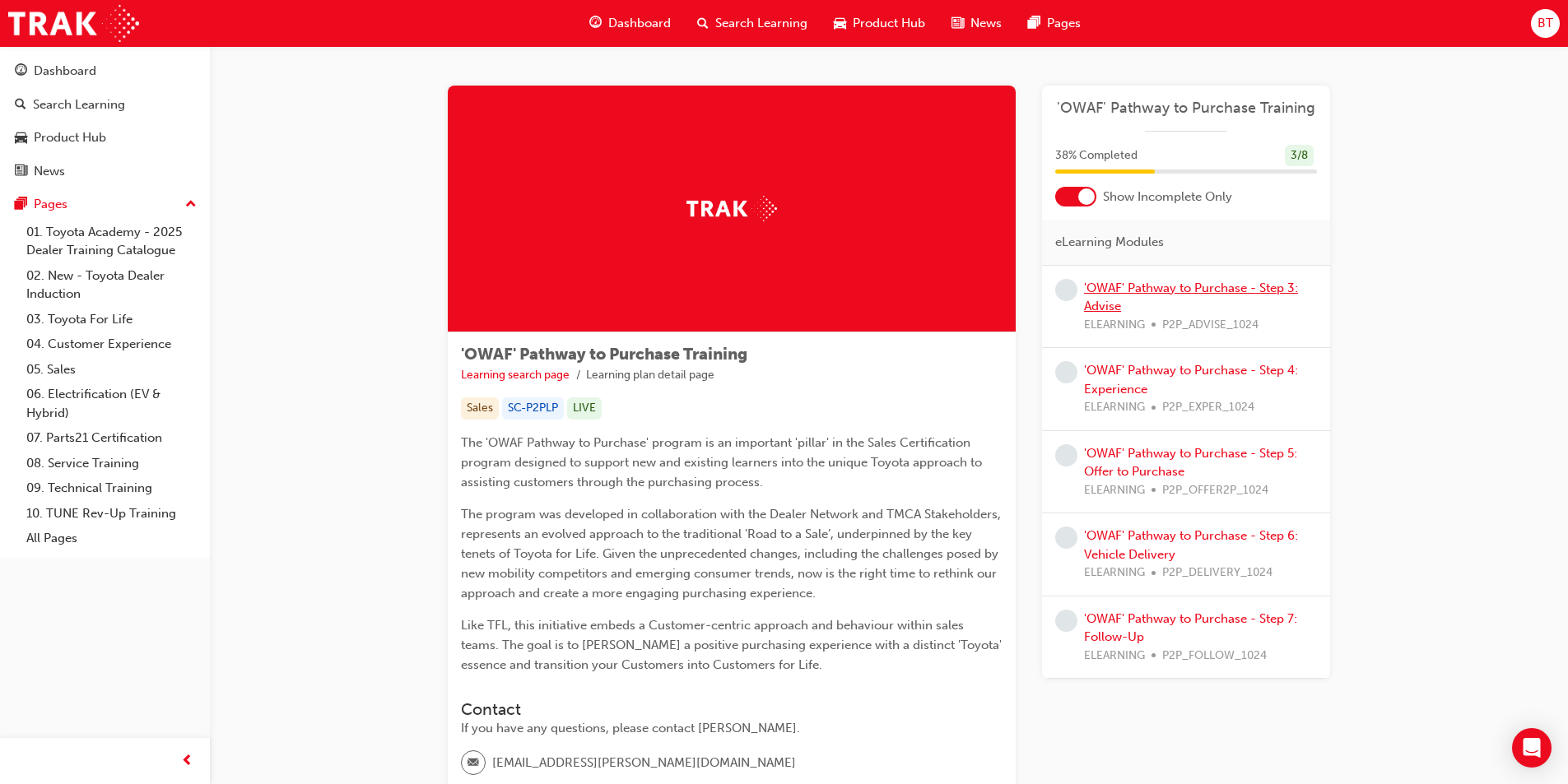
click at [1111, 291] on link "'OWAF' Pathway to Purchase - Step 3: Advise" at bounding box center [1191, 297] width 214 height 34
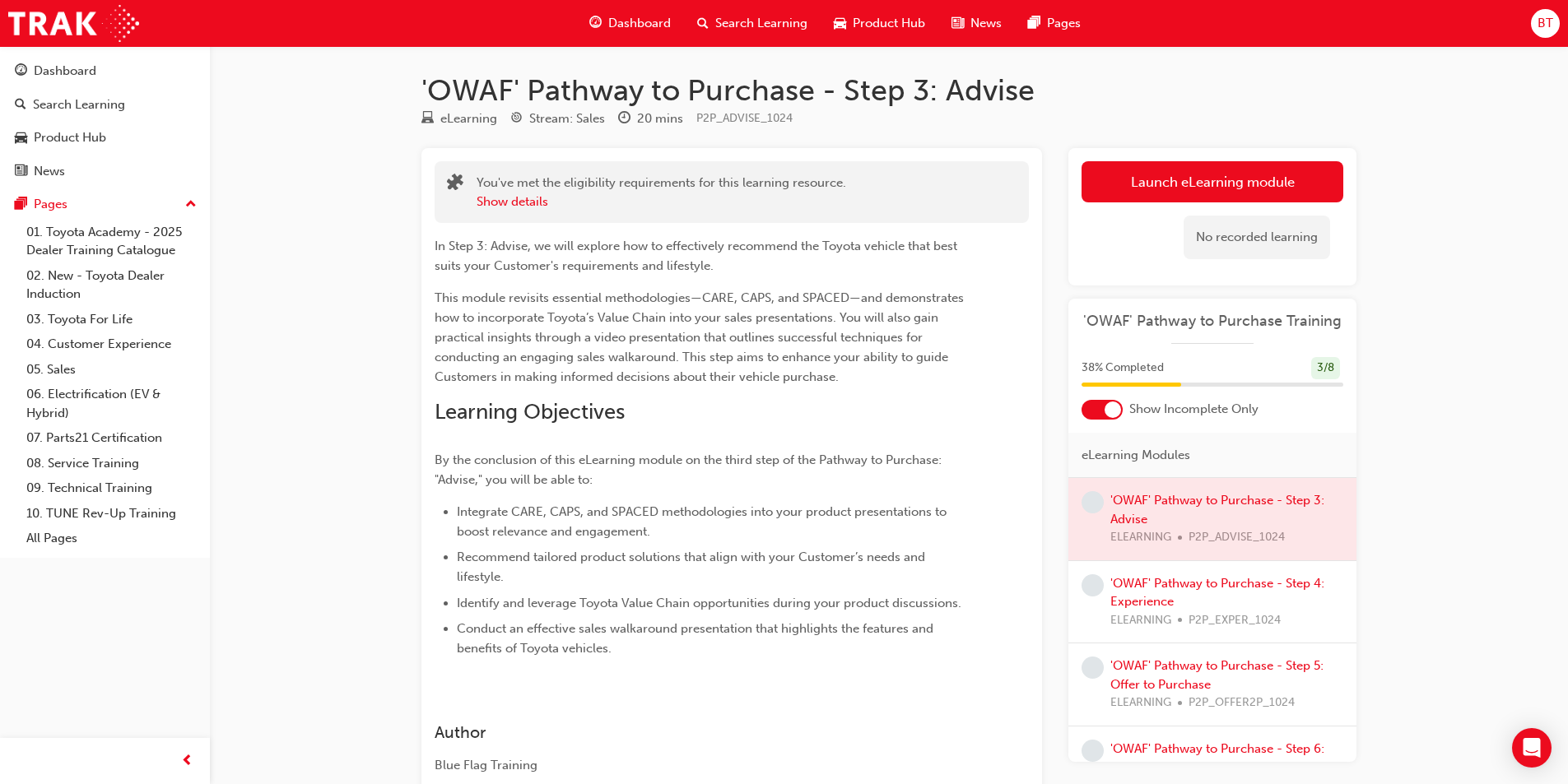
drag, startPoint x: 571, startPoint y: 286, endPoint x: 475, endPoint y: 262, distance: 99.0
click at [475, 262] on span "In Step 3: Advise, we will explore how to effectively recommend the Toyota vehi…" at bounding box center [698, 255] width 526 height 34
click at [1215, 177] on link "Launch eLearning module" at bounding box center [1212, 182] width 261 height 41
